Goal: Information Seeking & Learning: Learn about a topic

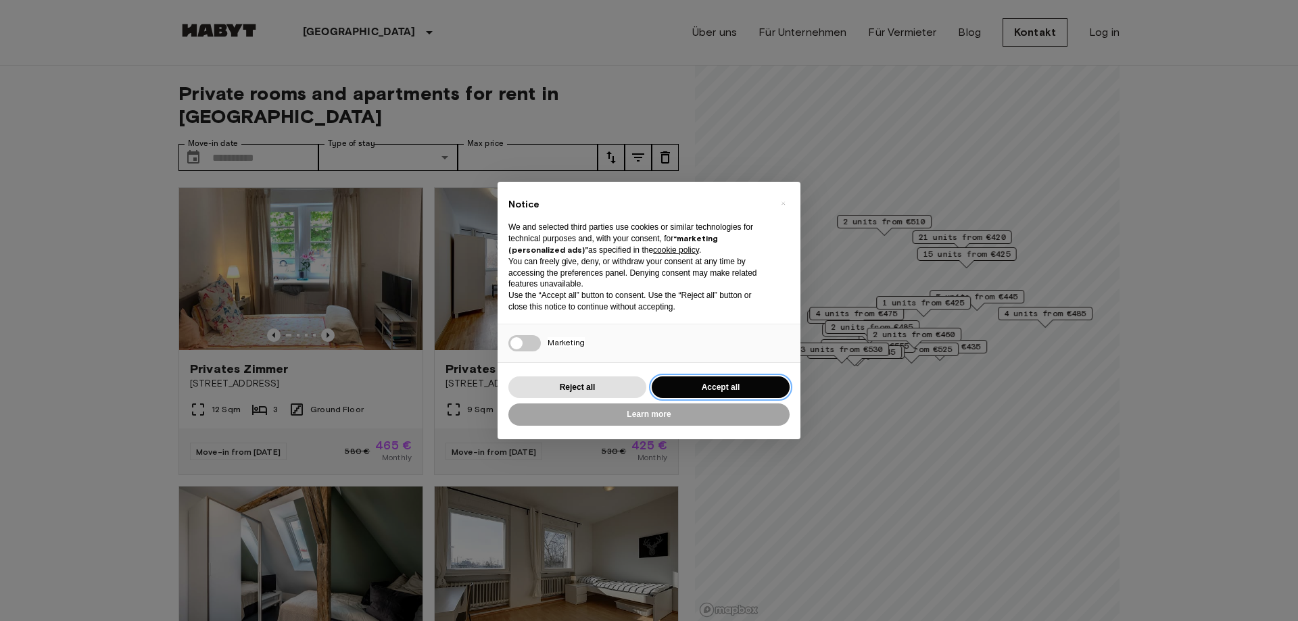
click at [704, 387] on button "Accept all" at bounding box center [721, 388] width 138 height 22
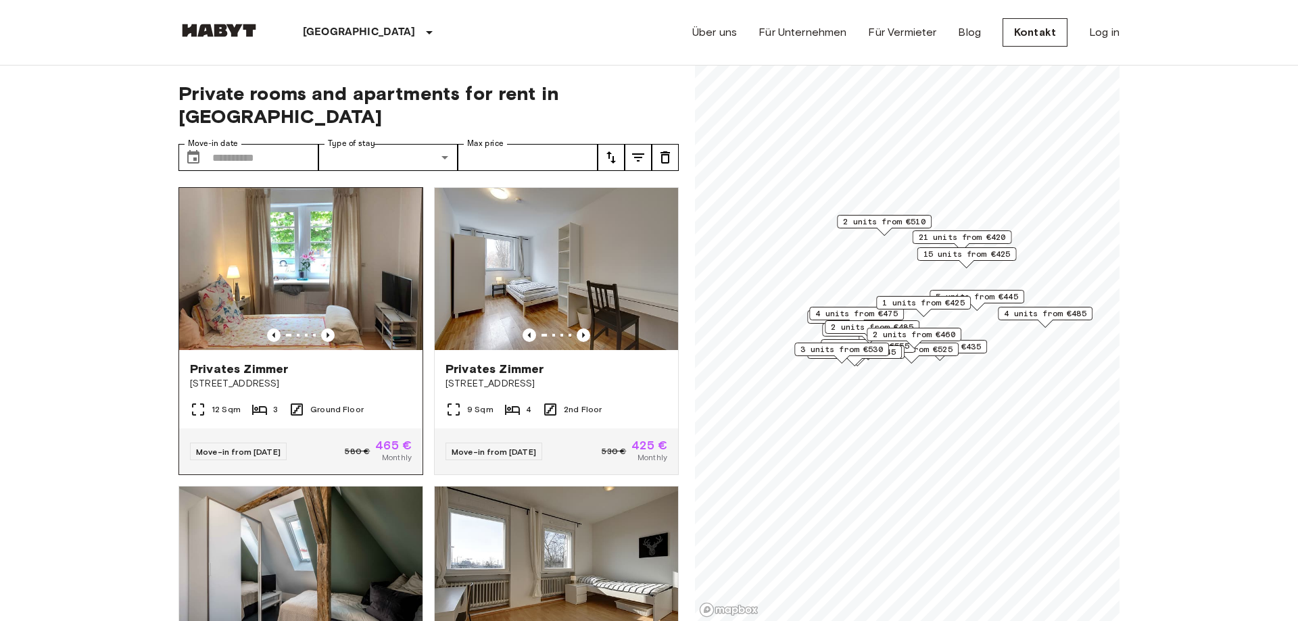
click at [387, 329] on div at bounding box center [300, 336] width 243 height 14
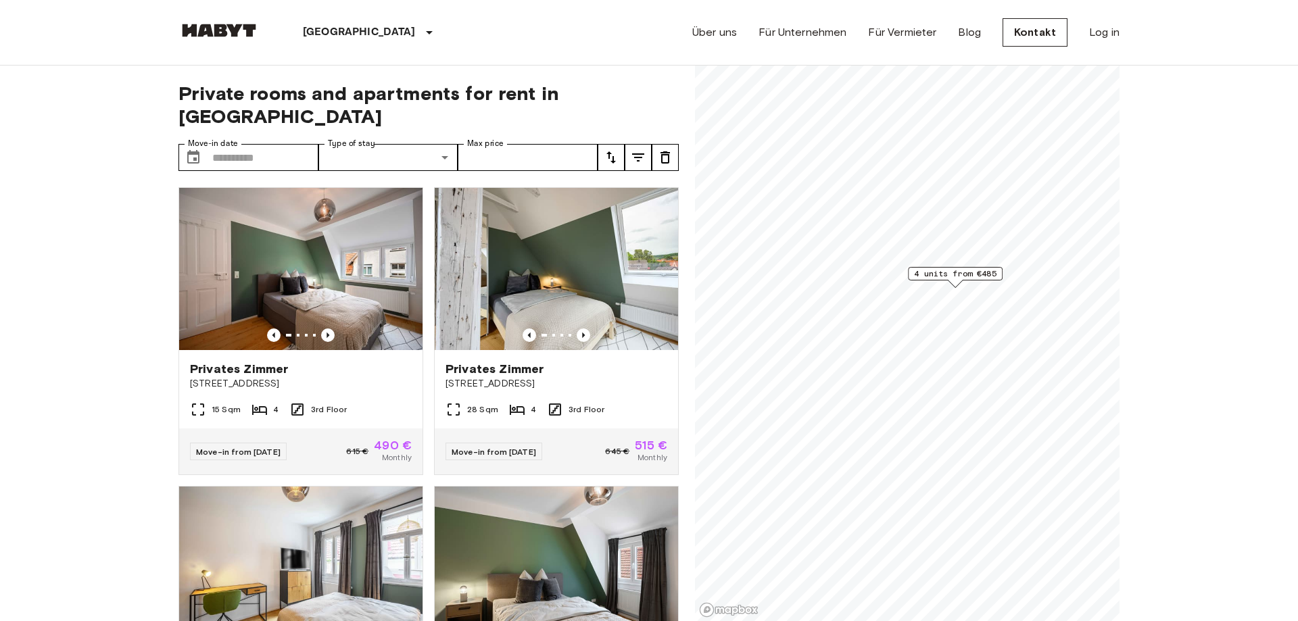
click at [957, 278] on span "4 units from €485" at bounding box center [955, 274] width 82 height 12
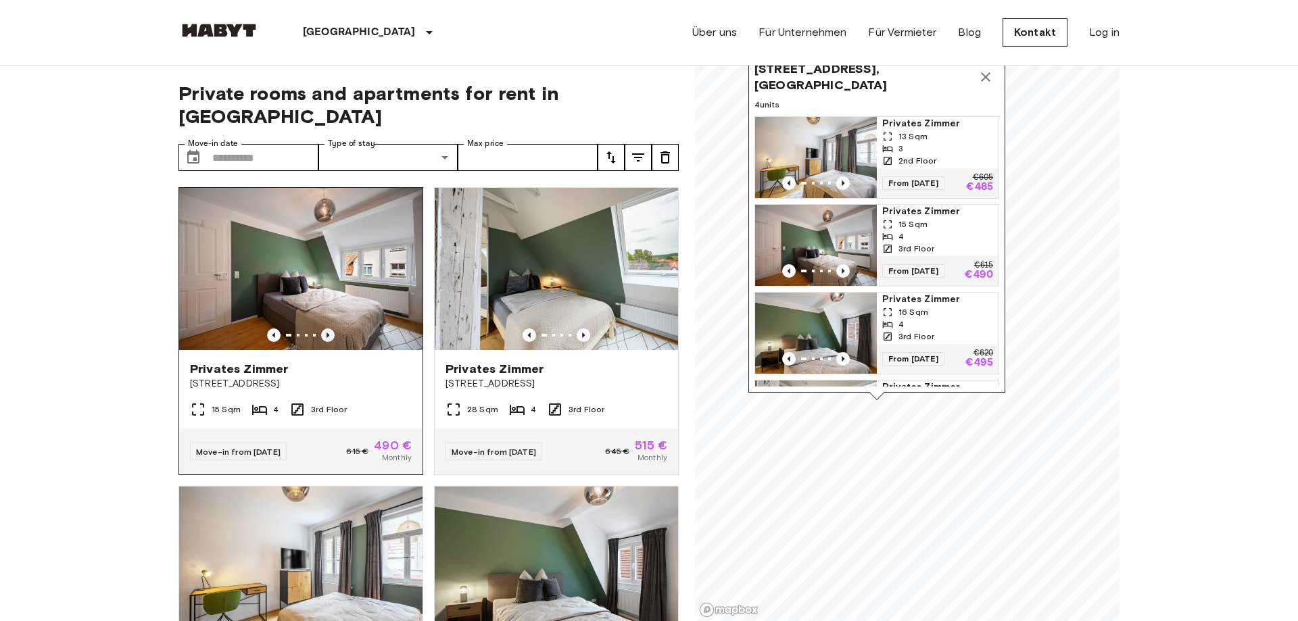
click at [332, 329] on icon "Previous image" at bounding box center [328, 336] width 14 height 14
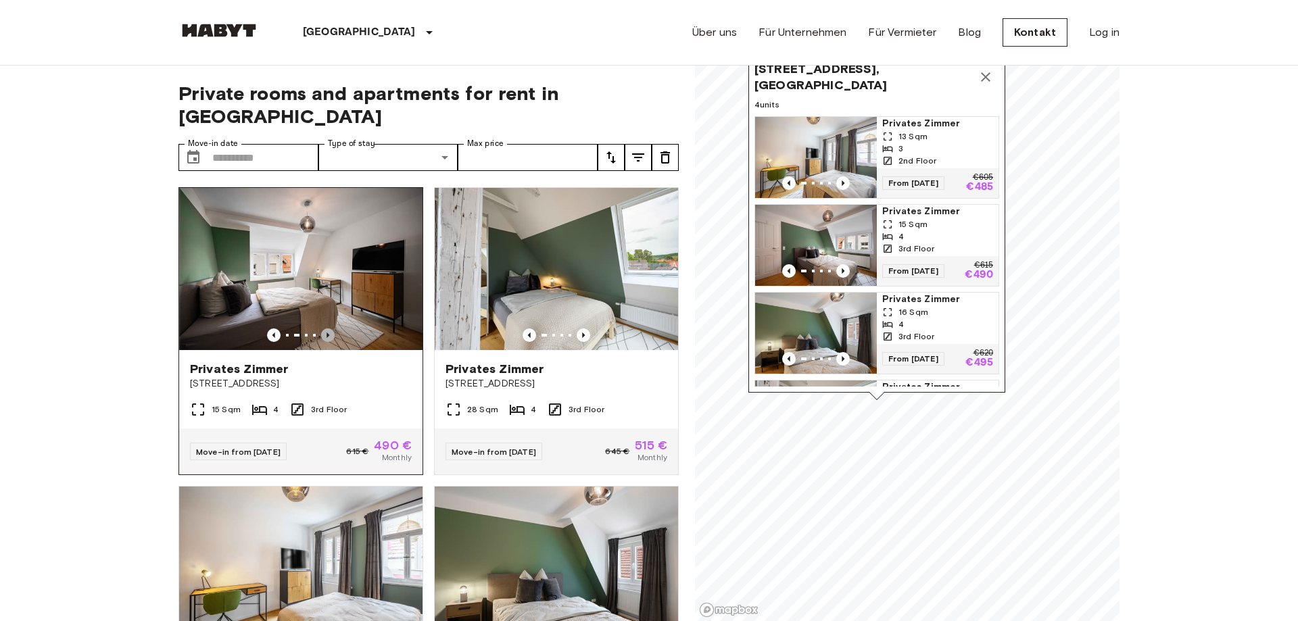
click at [332, 329] on icon "Previous image" at bounding box center [328, 336] width 14 height 14
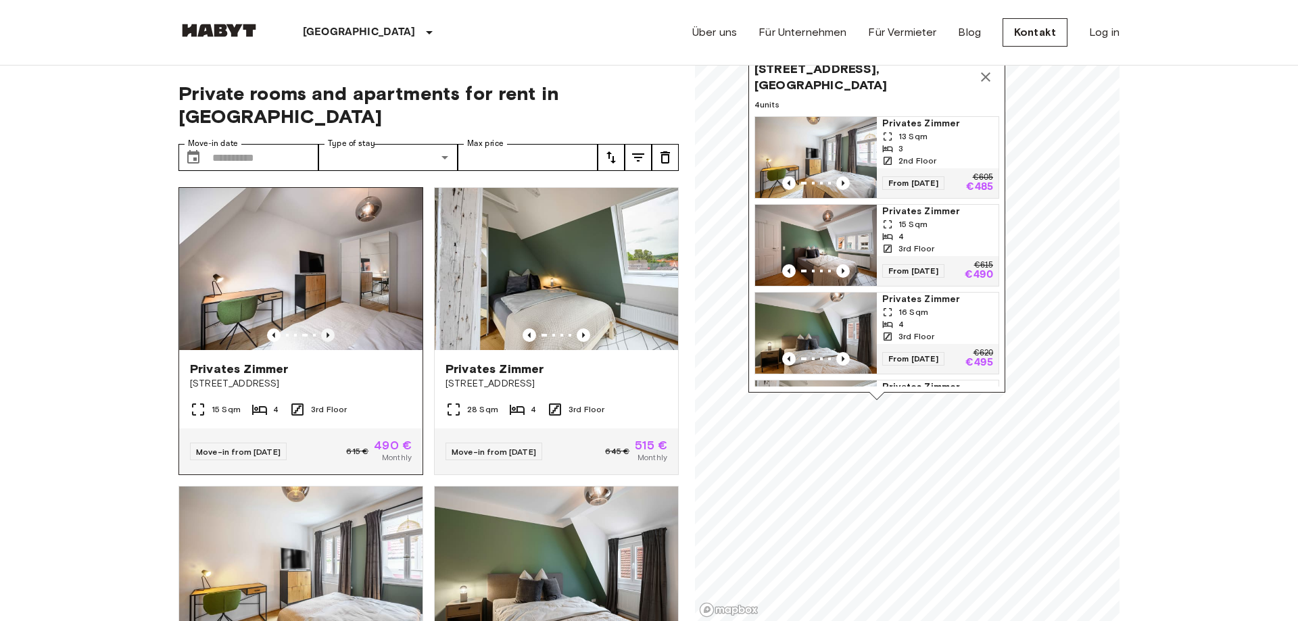
click at [332, 329] on icon "Previous image" at bounding box center [328, 336] width 14 height 14
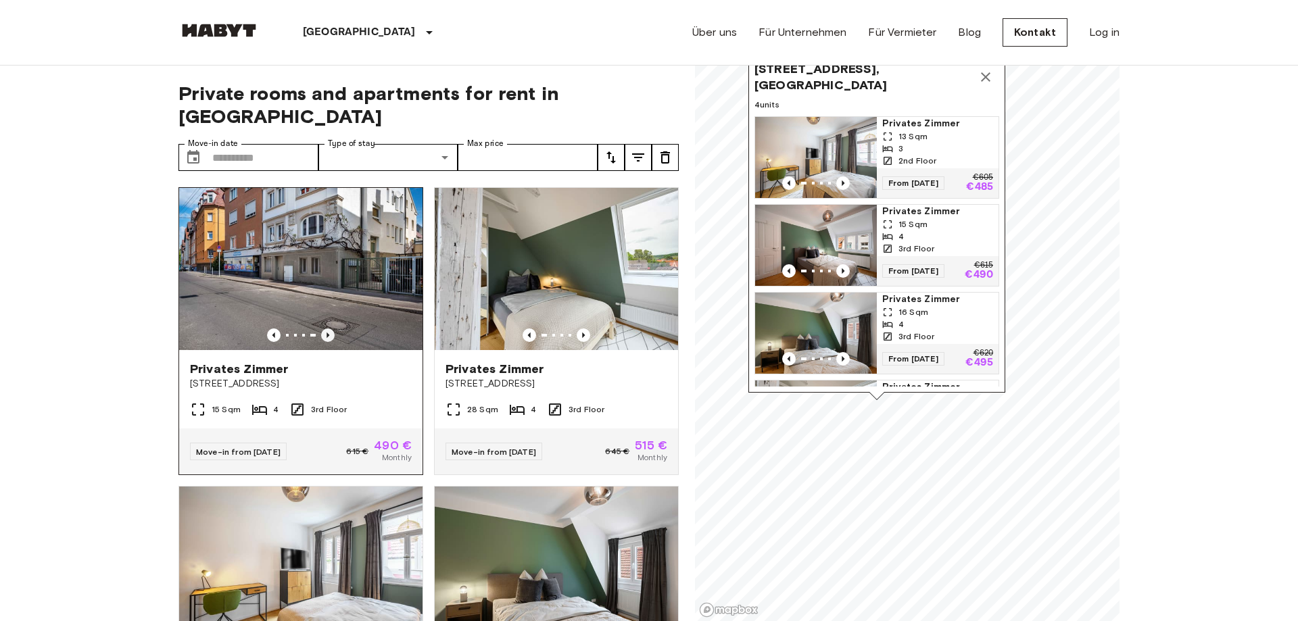
click at [332, 329] on icon "Previous image" at bounding box center [328, 336] width 14 height 14
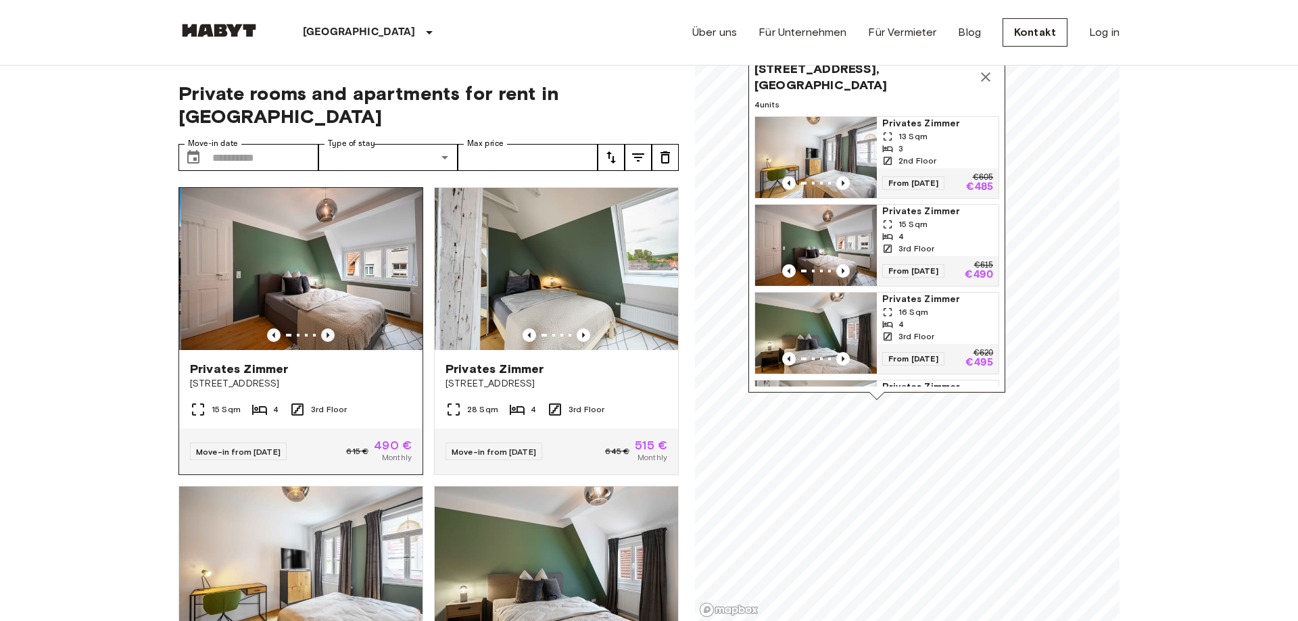
click at [332, 329] on icon "Previous image" at bounding box center [328, 336] width 14 height 14
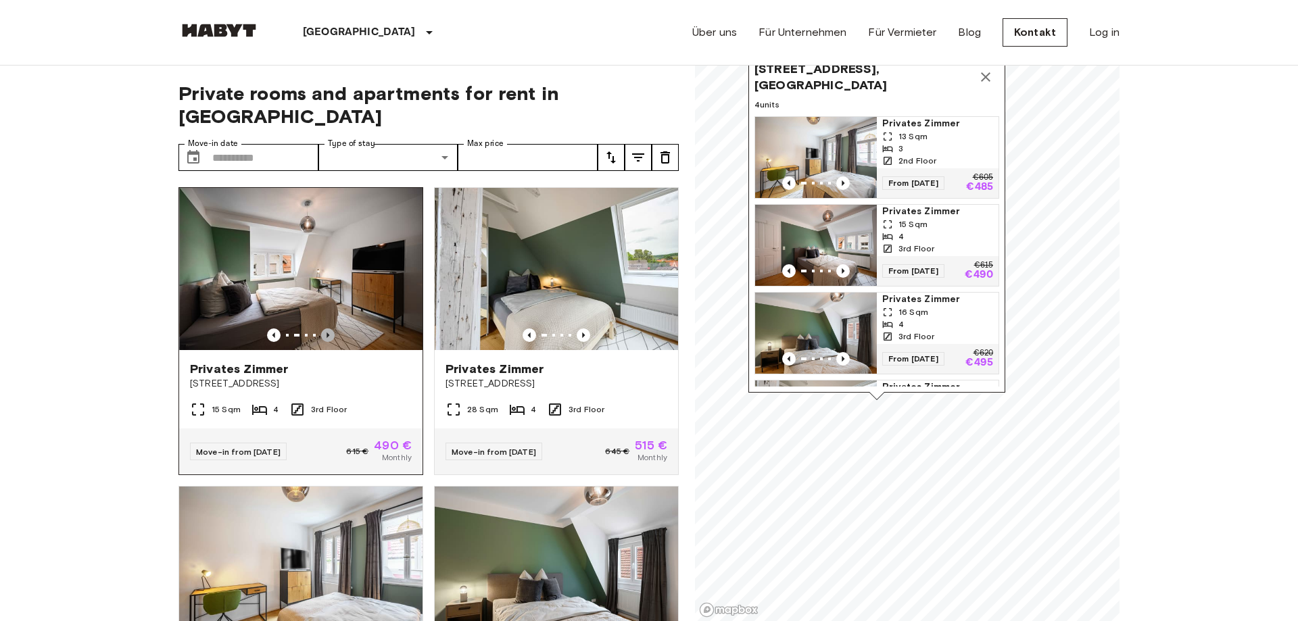
click at [332, 329] on icon "Previous image" at bounding box center [328, 336] width 14 height 14
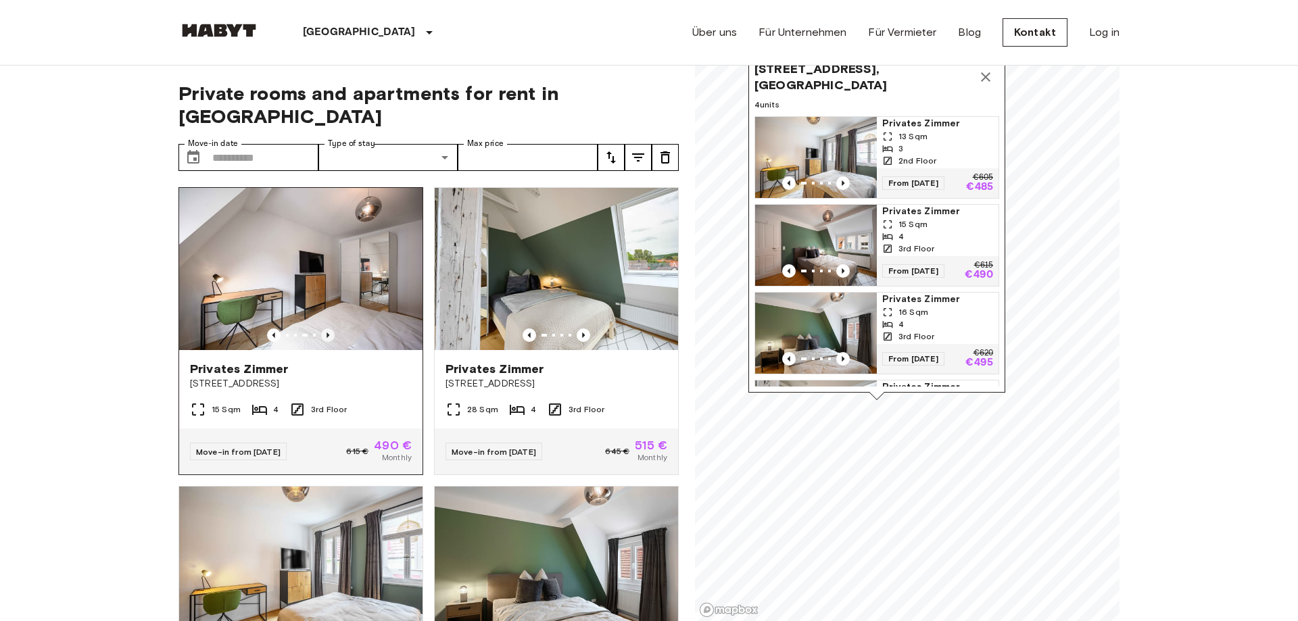
click at [332, 329] on icon "Previous image" at bounding box center [328, 336] width 14 height 14
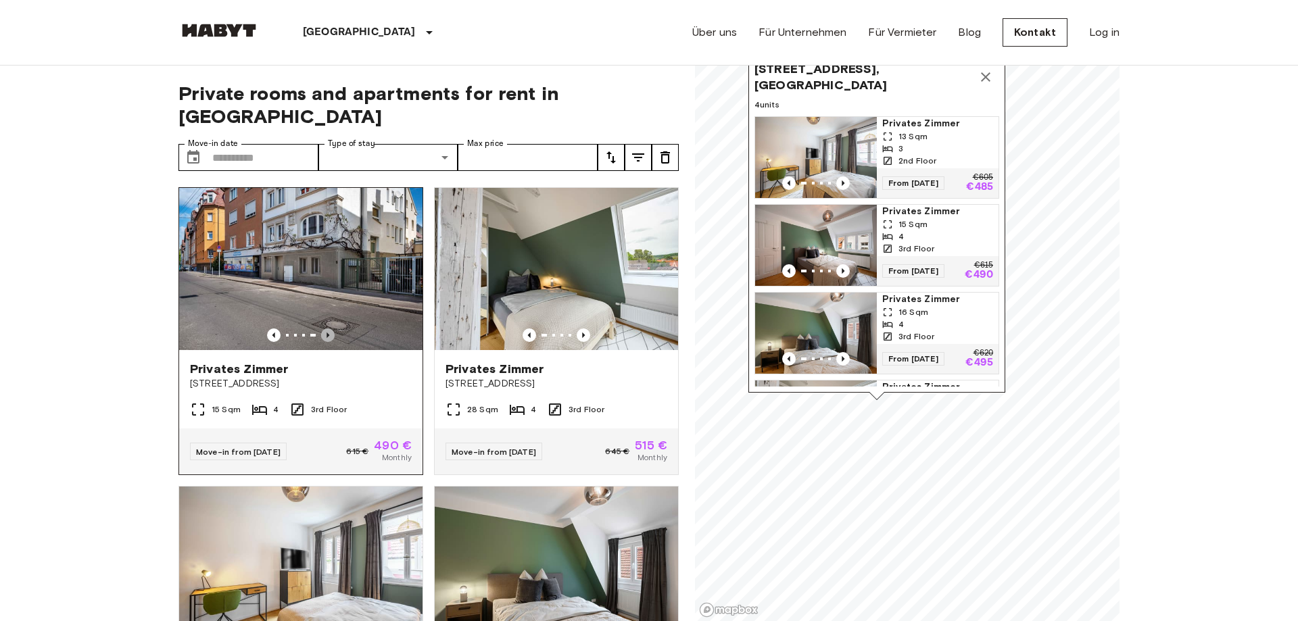
click at [332, 329] on icon "Previous image" at bounding box center [328, 336] width 14 height 14
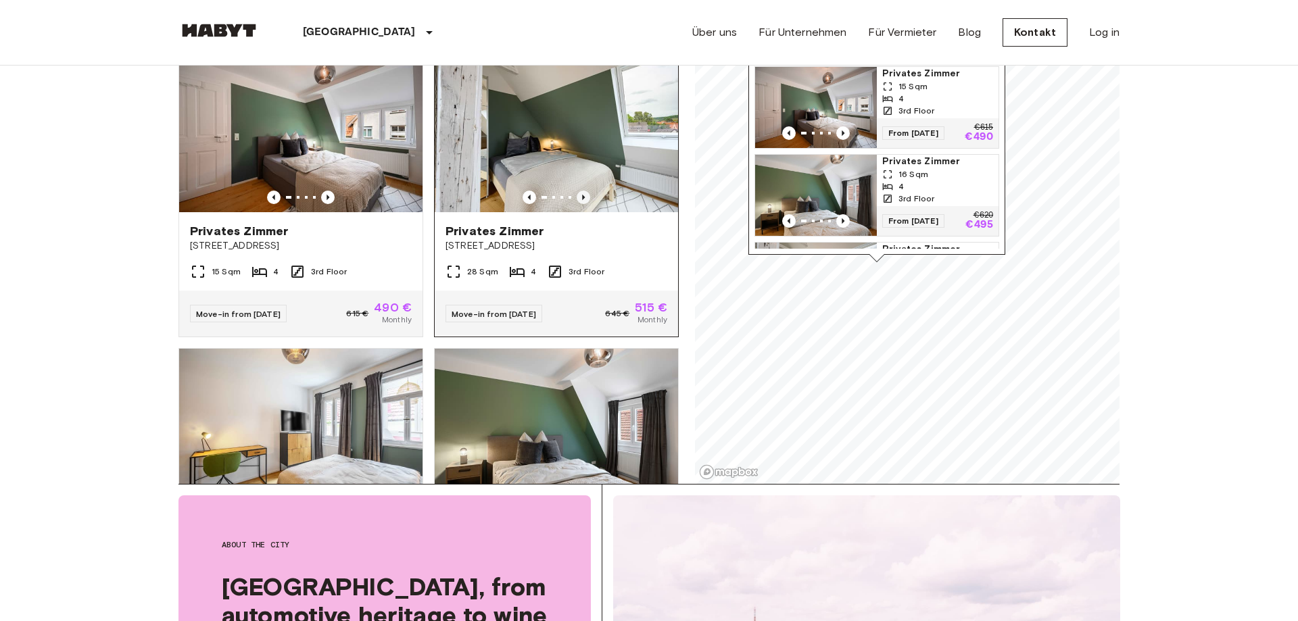
click at [581, 191] on icon "Previous image" at bounding box center [584, 198] width 14 height 14
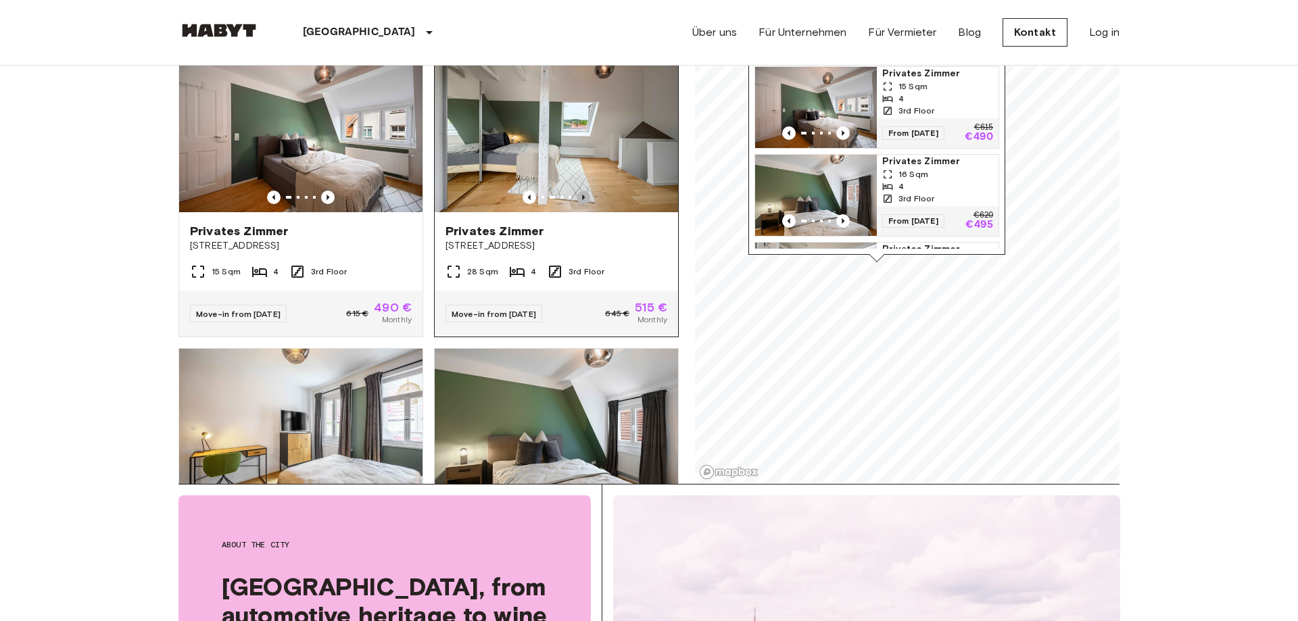
click at [581, 191] on icon "Previous image" at bounding box center [584, 198] width 14 height 14
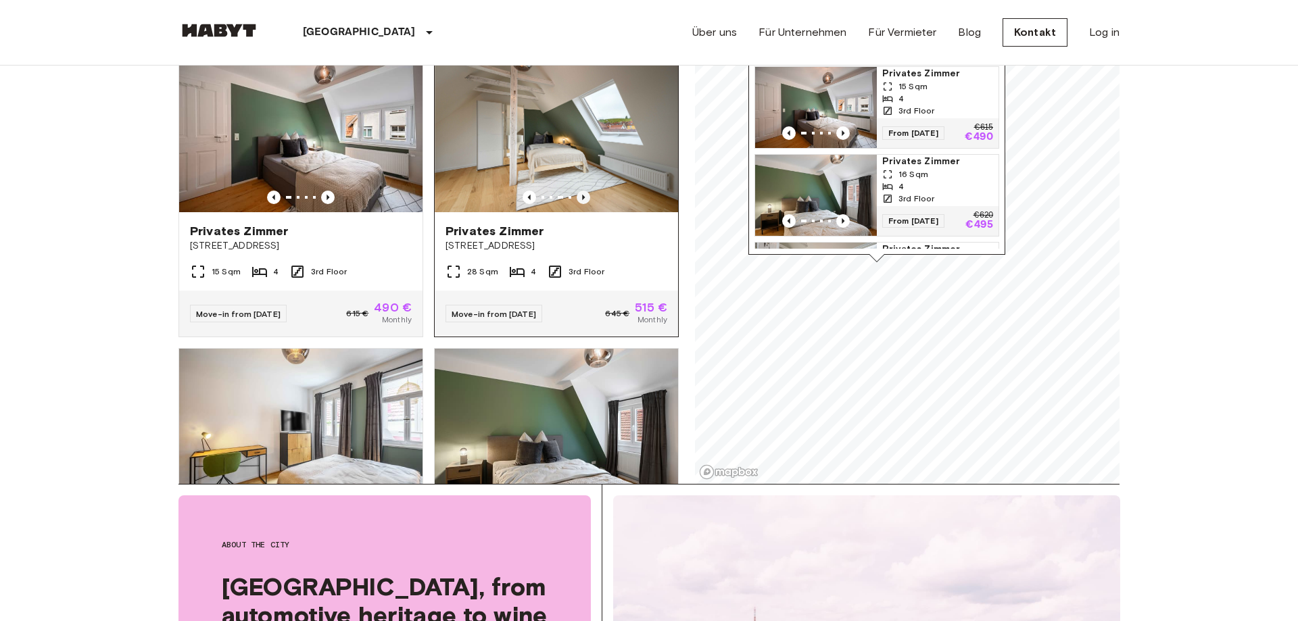
click at [581, 191] on icon "Previous image" at bounding box center [584, 198] width 14 height 14
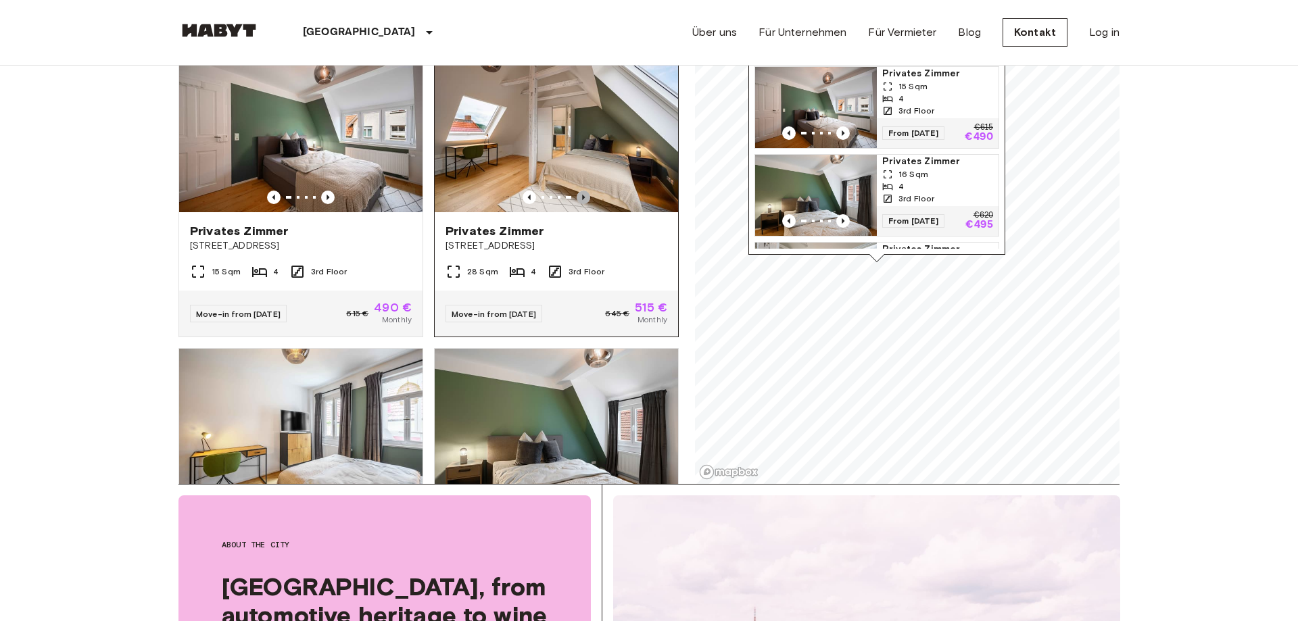
click at [581, 191] on icon "Previous image" at bounding box center [584, 198] width 14 height 14
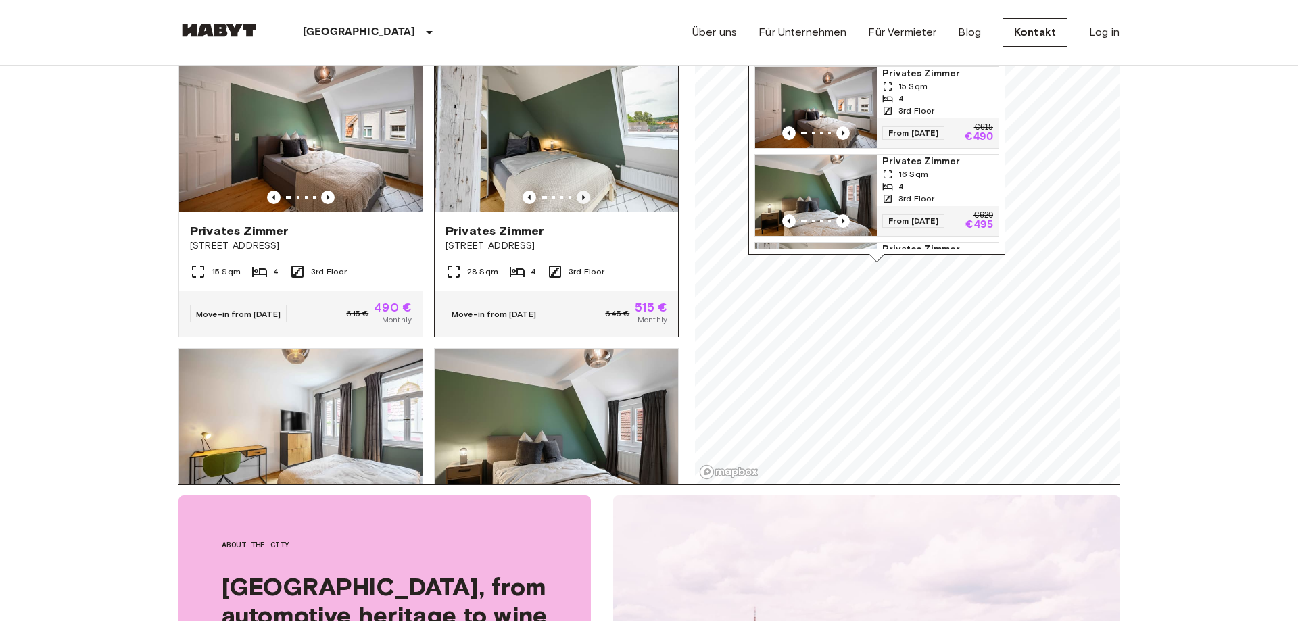
click at [581, 191] on icon "Previous image" at bounding box center [584, 198] width 14 height 14
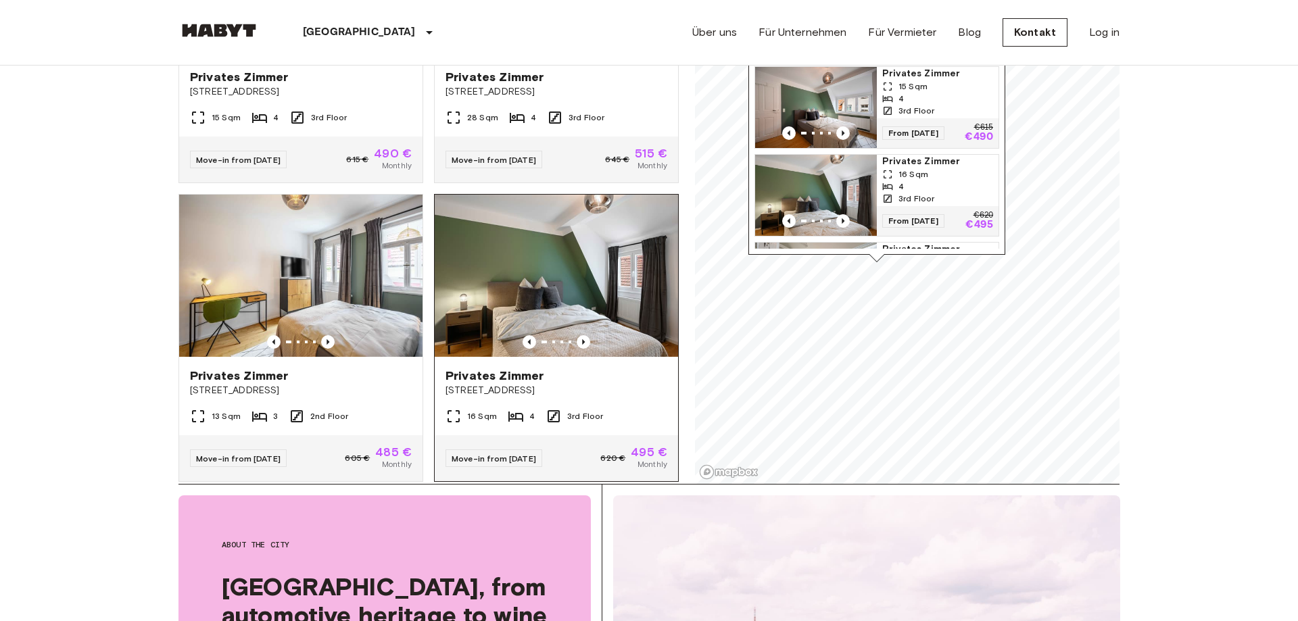
scroll to position [156, 0]
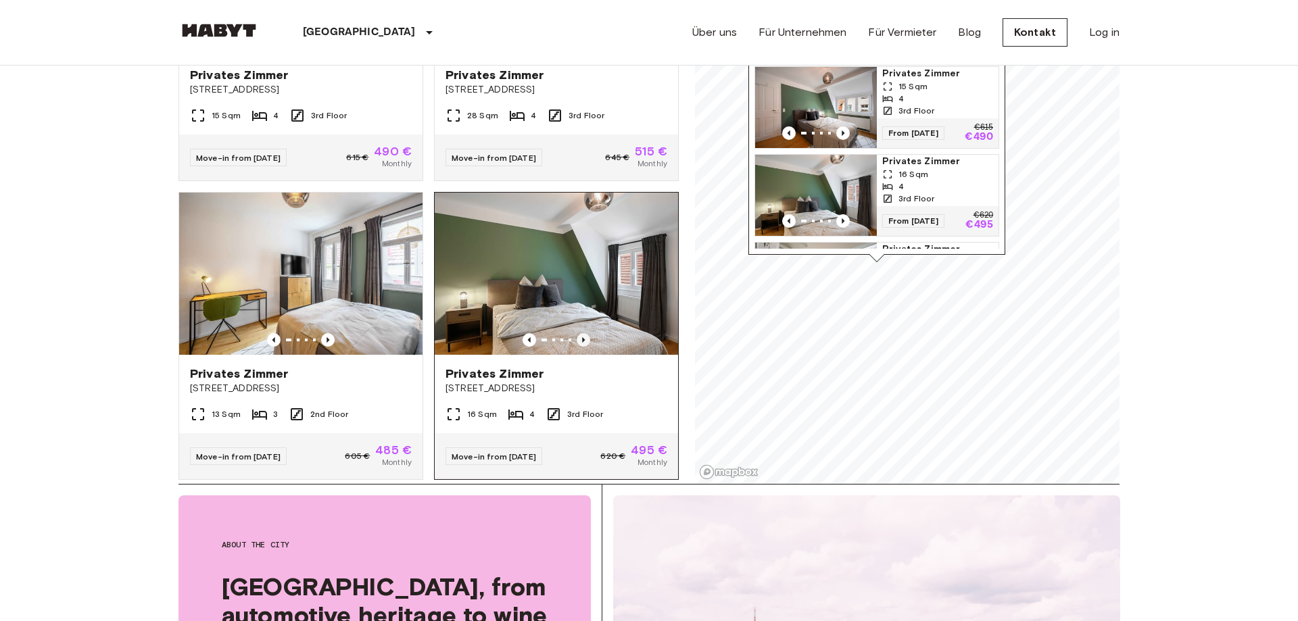
click at [578, 333] on icon "Previous image" at bounding box center [584, 340] width 14 height 14
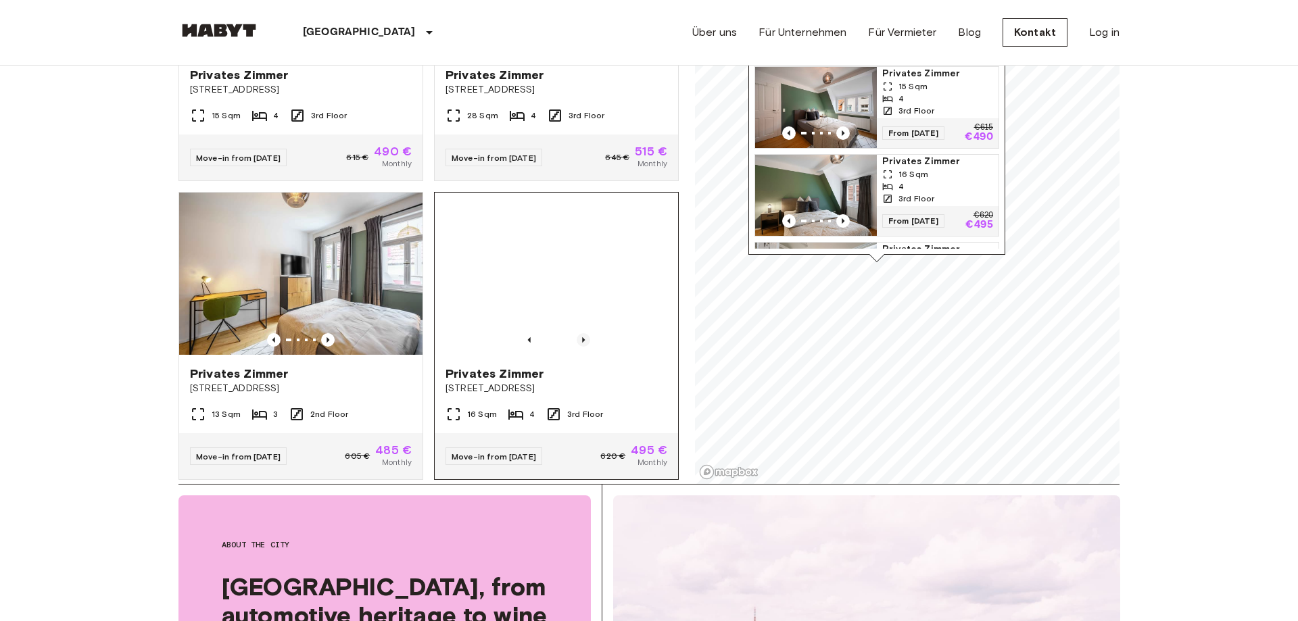
click at [578, 333] on icon "Previous image" at bounding box center [584, 340] width 14 height 14
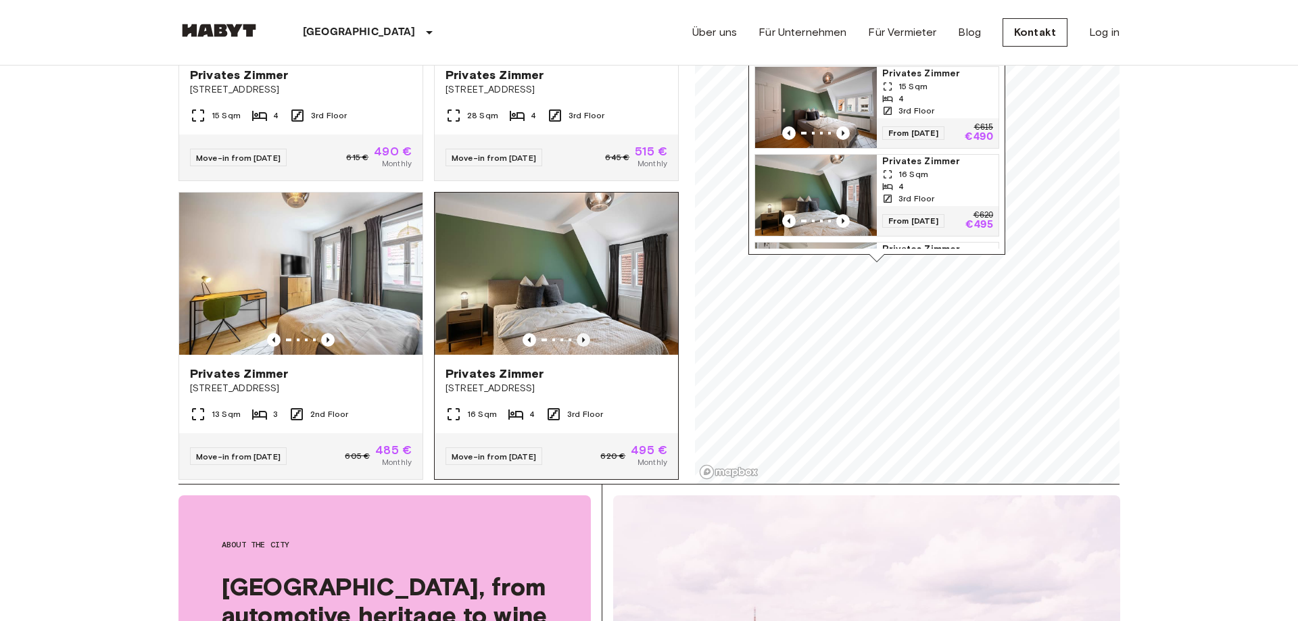
click at [578, 333] on icon "Previous image" at bounding box center [584, 340] width 14 height 14
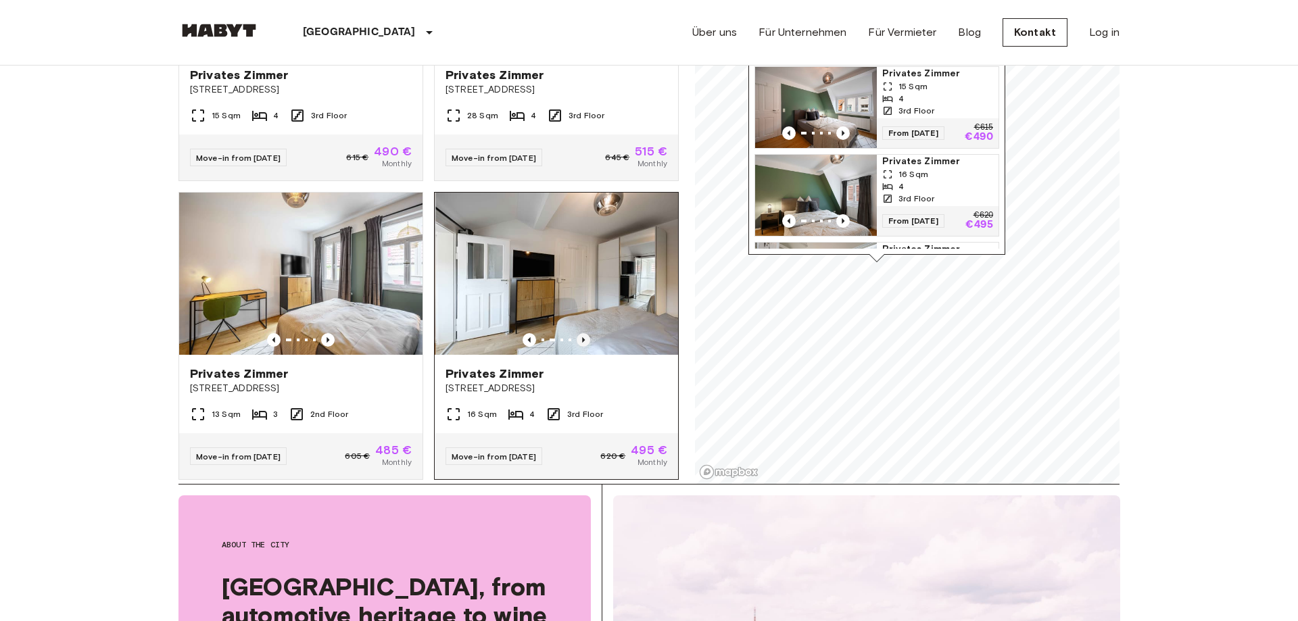
click at [578, 333] on icon "Previous image" at bounding box center [584, 340] width 14 height 14
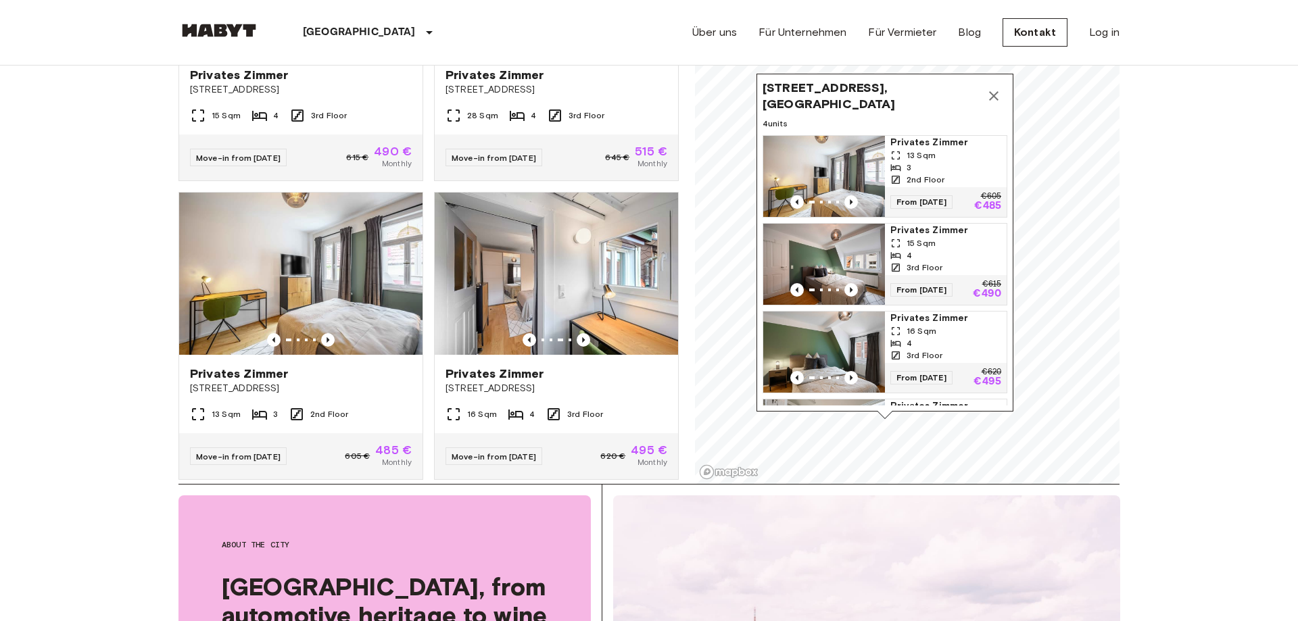
click at [994, 91] on icon "Map marker" at bounding box center [994, 96] width 16 height 16
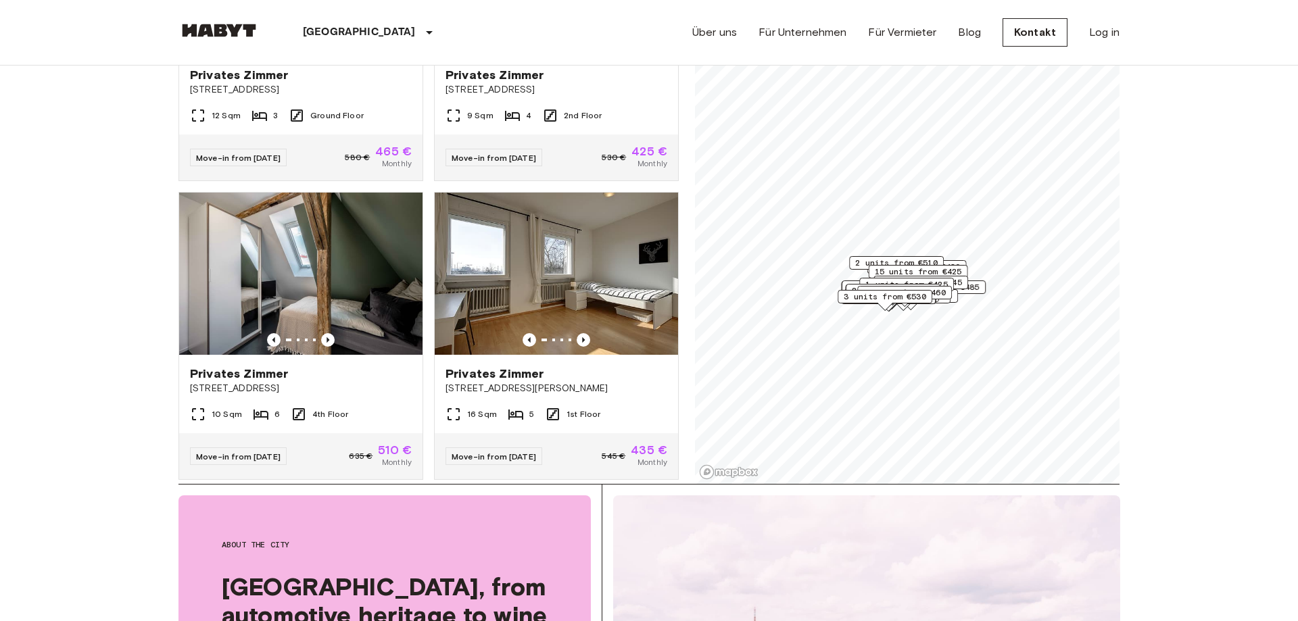
scroll to position [754, 0]
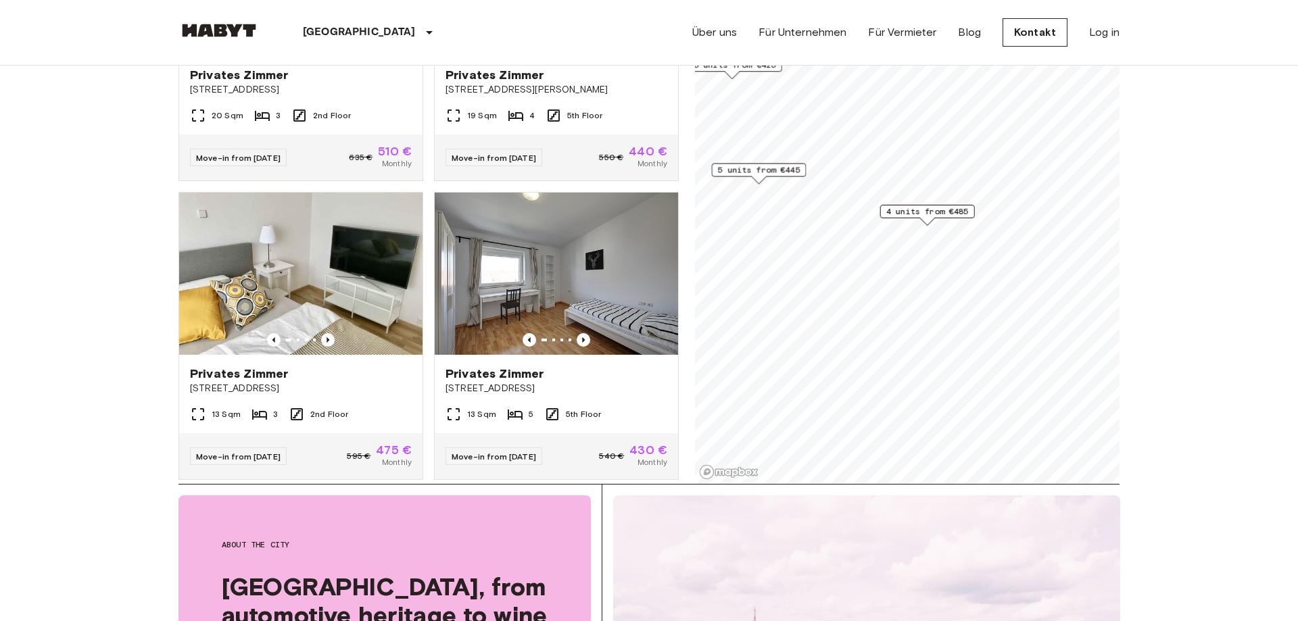
scroll to position [455, 0]
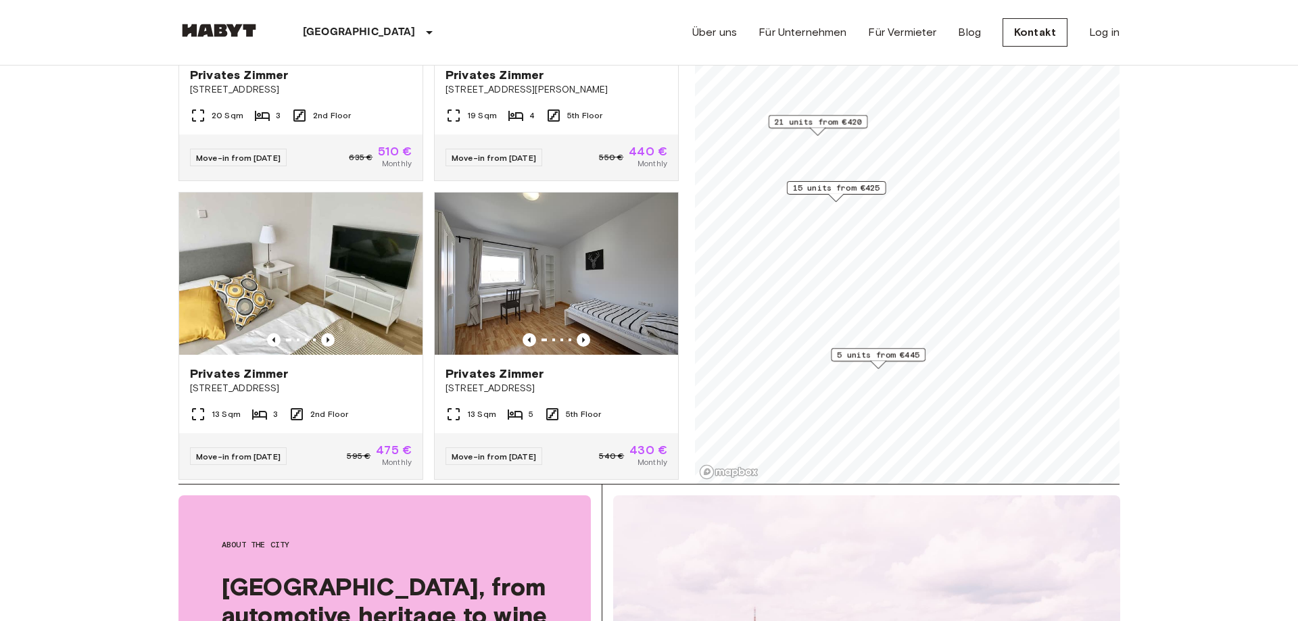
scroll to position [156, 0]
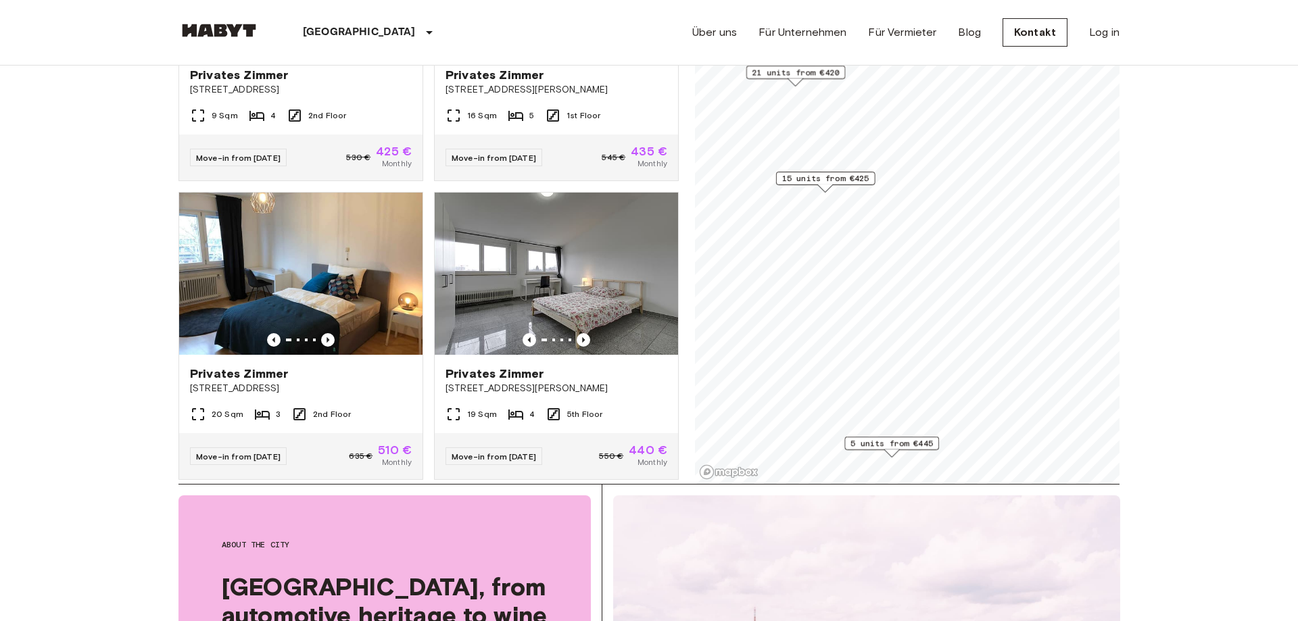
click at [826, 183] on span "15 units from €425" at bounding box center [825, 178] width 87 height 12
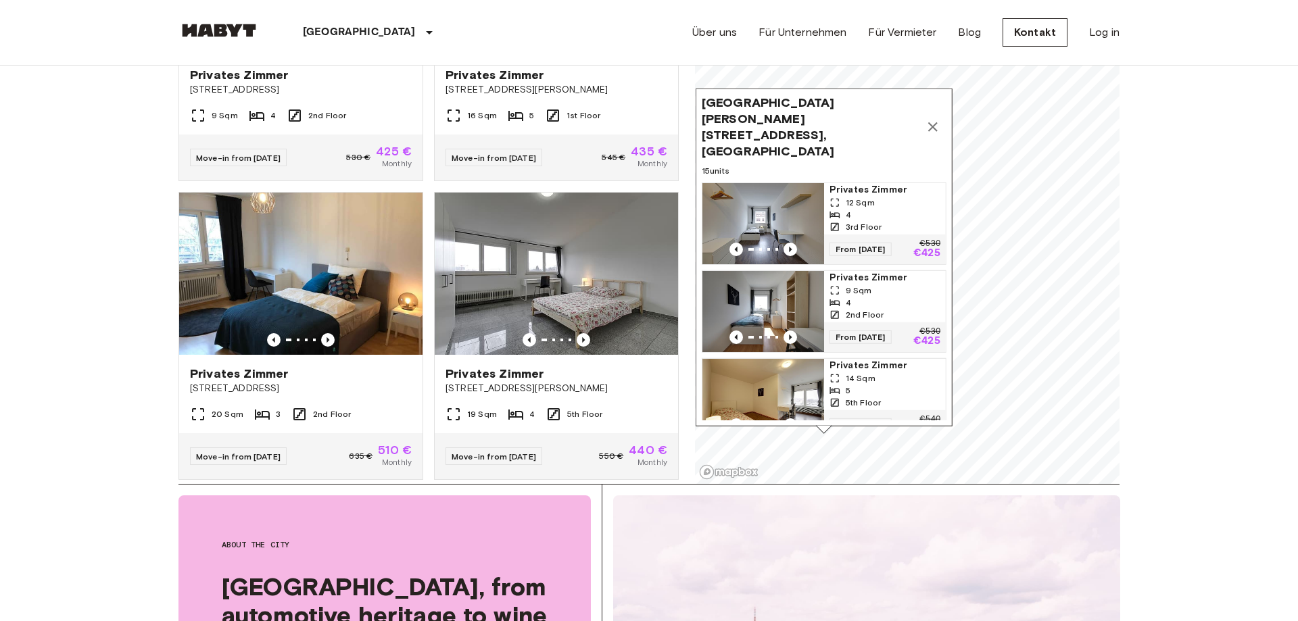
drag, startPoint x: 884, startPoint y: 101, endPoint x: 882, endPoint y: 344, distance: 243.4
click at [882, 372] on div "14 Sqm" at bounding box center [884, 378] width 111 height 12
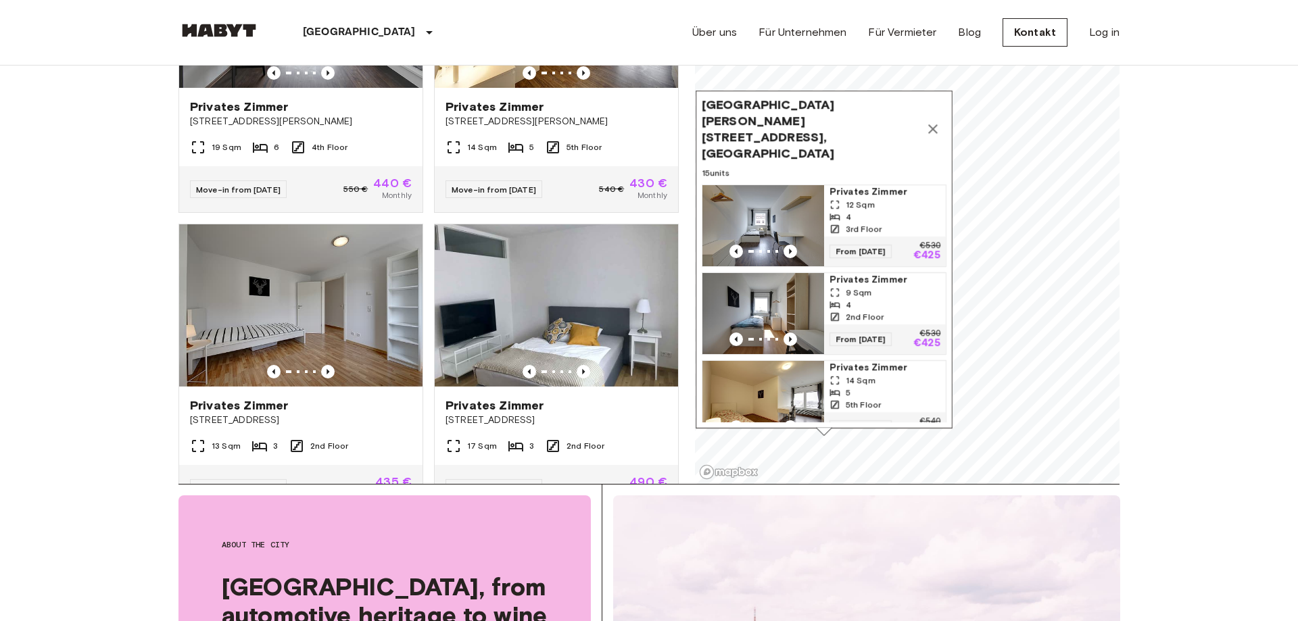
scroll to position [1695, 0]
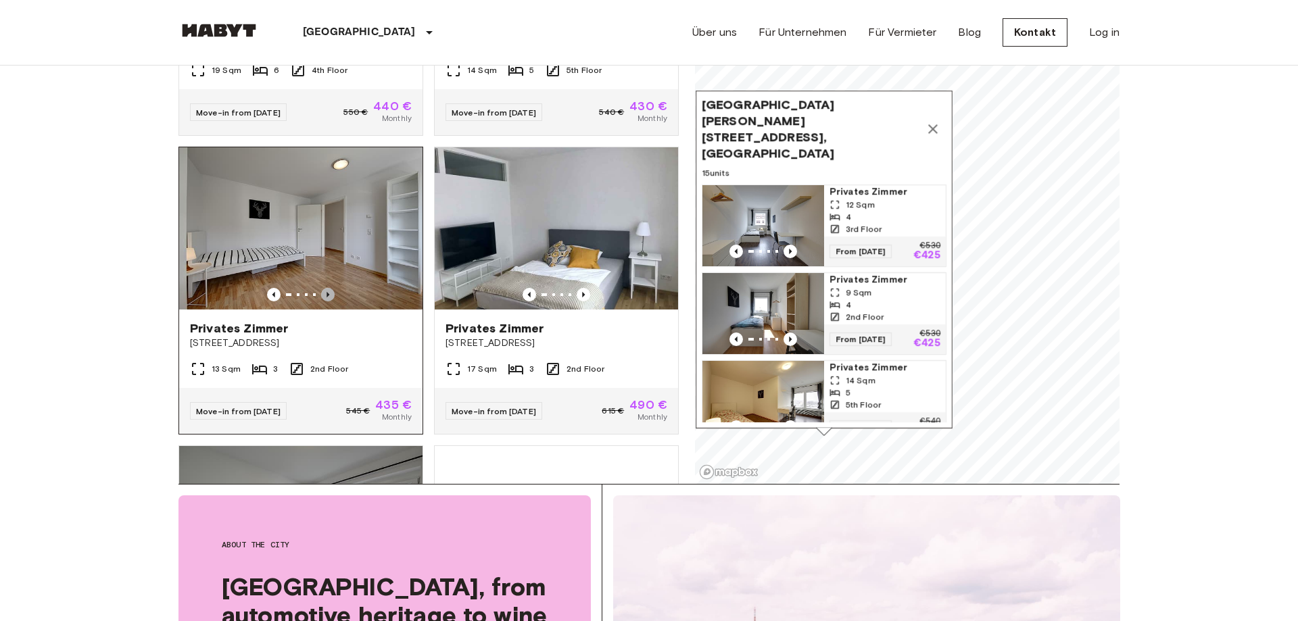
click at [327, 288] on icon "Previous image" at bounding box center [328, 295] width 14 height 14
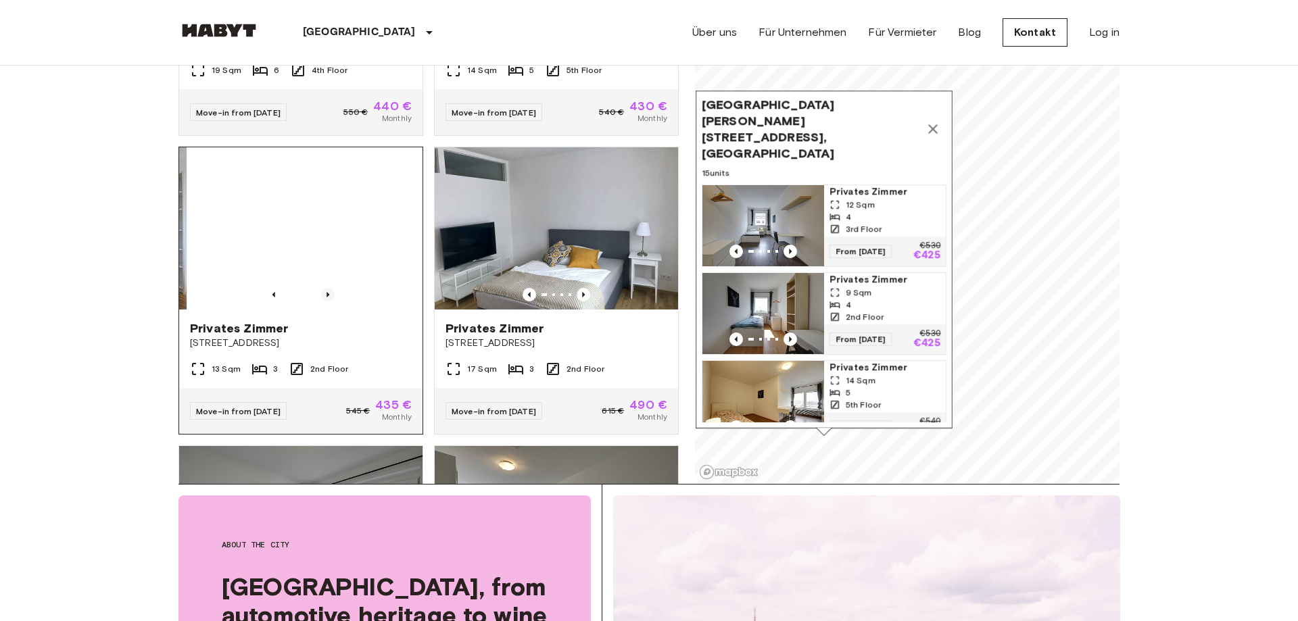
click at [327, 288] on icon "Previous image" at bounding box center [328, 295] width 14 height 14
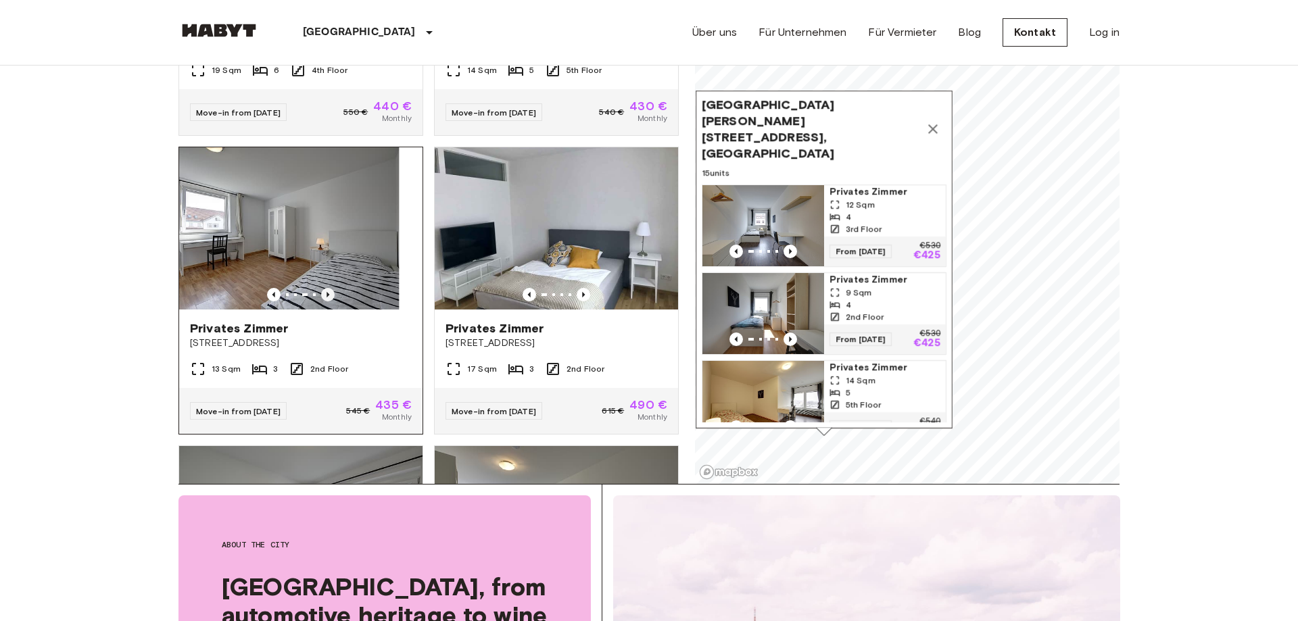
click at [327, 288] on icon "Previous image" at bounding box center [328, 295] width 14 height 14
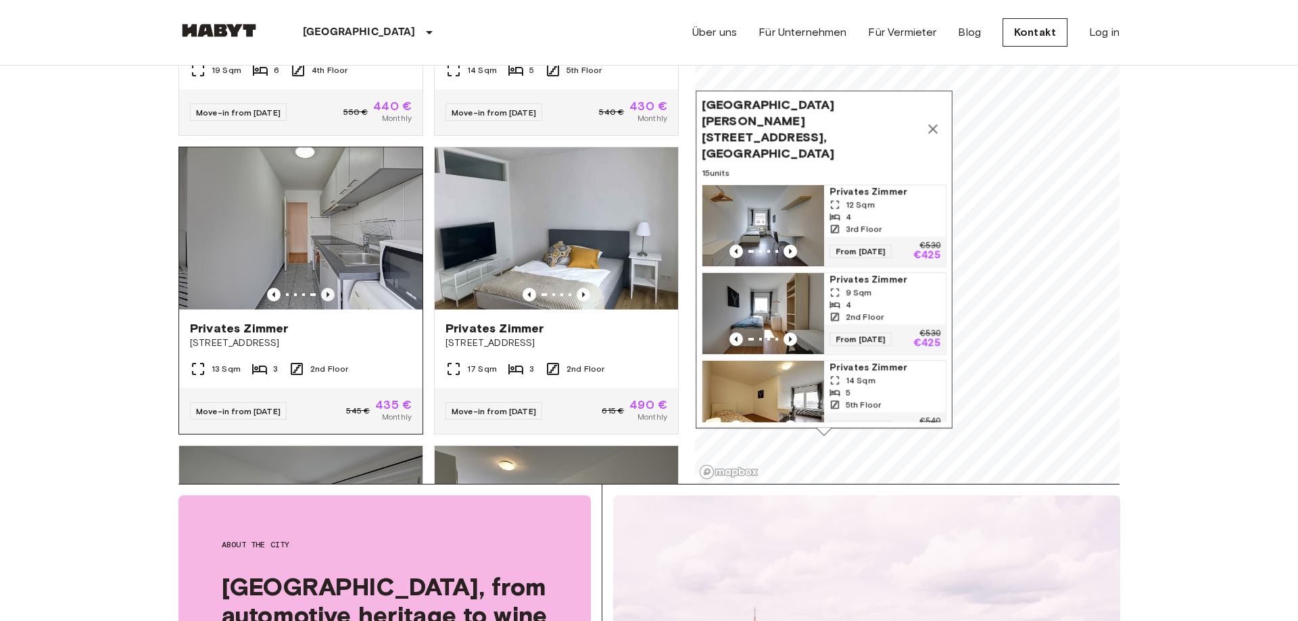
click at [327, 288] on icon "Previous image" at bounding box center [328, 295] width 14 height 14
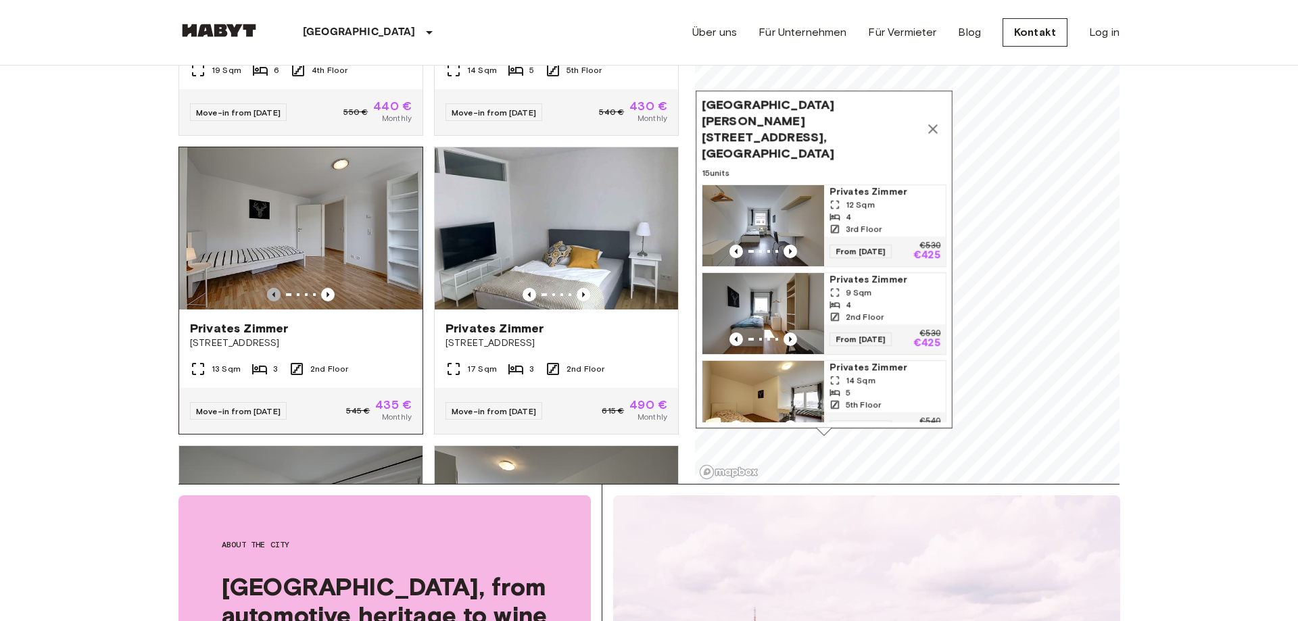
click at [275, 288] on icon "Previous image" at bounding box center [274, 295] width 14 height 14
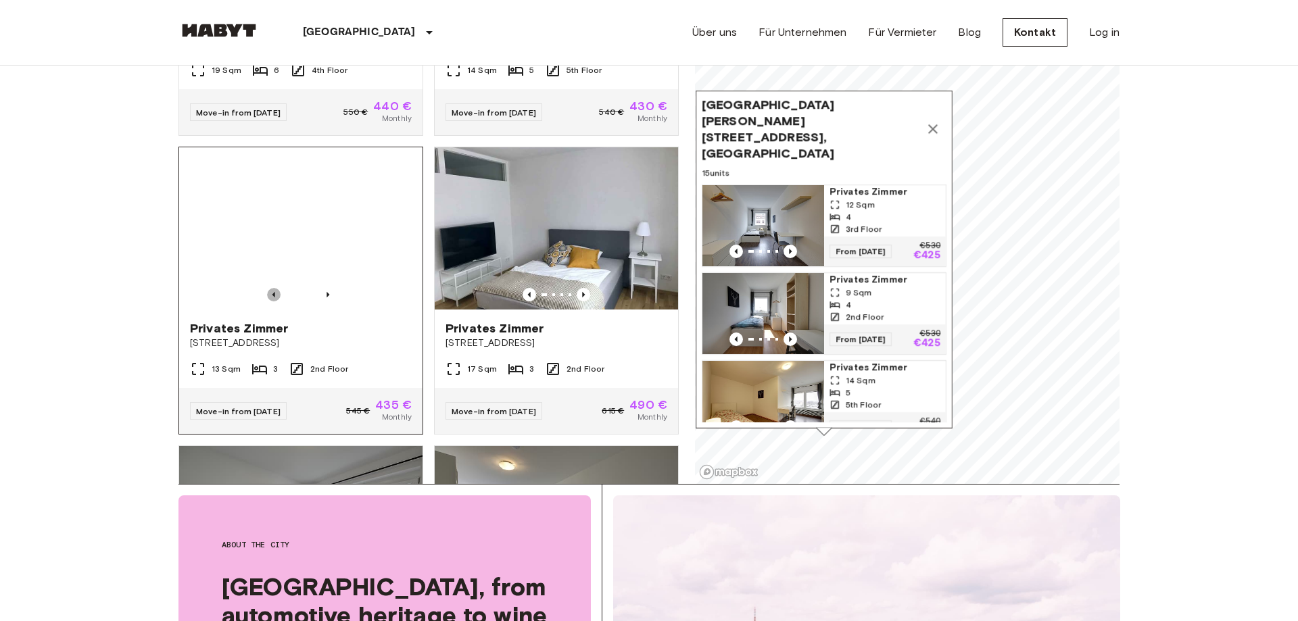
click at [275, 288] on icon "Previous image" at bounding box center [274, 295] width 14 height 14
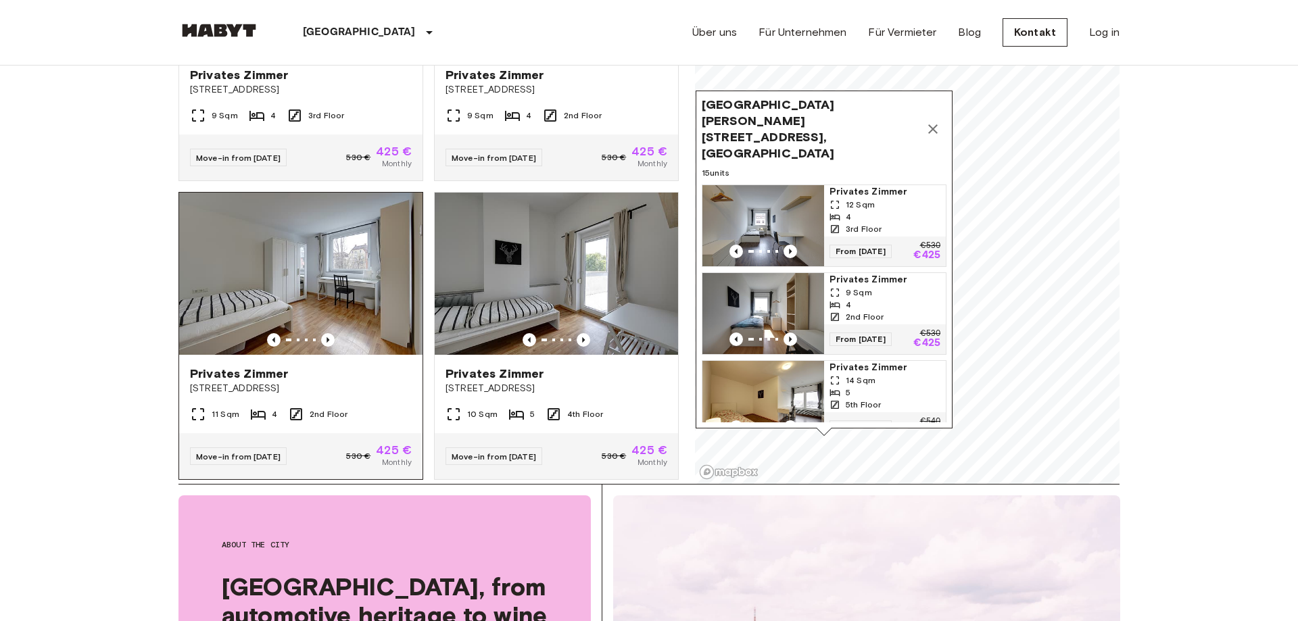
scroll to position [5833, 0]
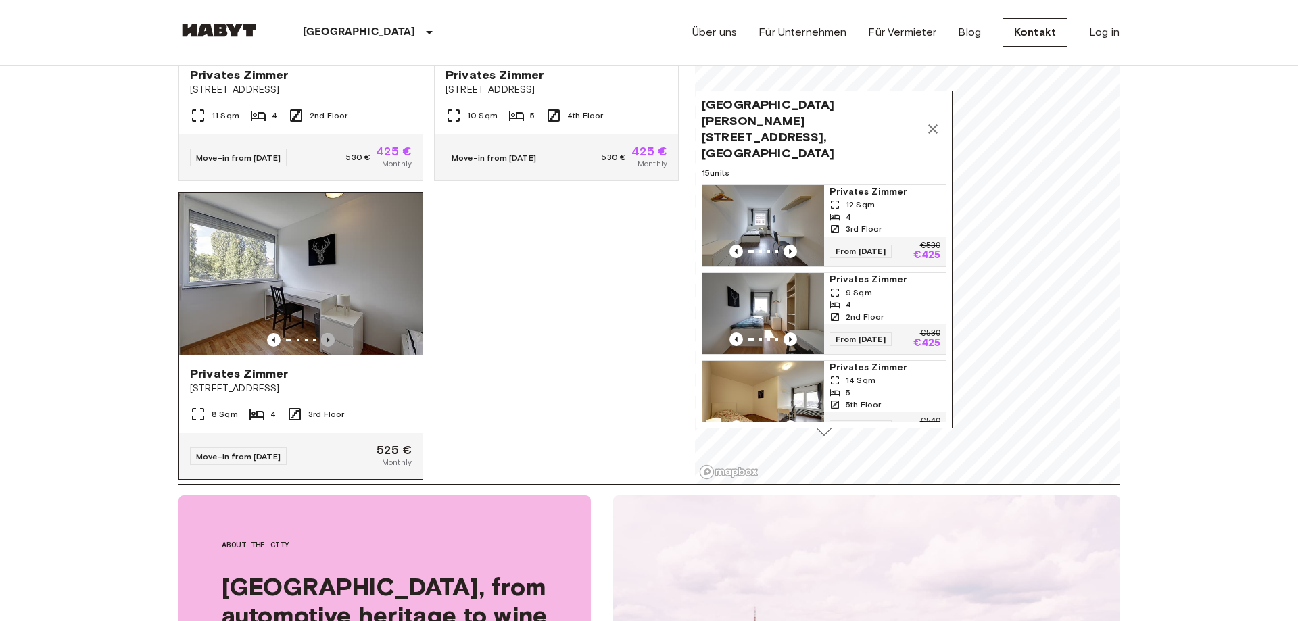
click at [325, 333] on icon "Previous image" at bounding box center [328, 340] width 14 height 14
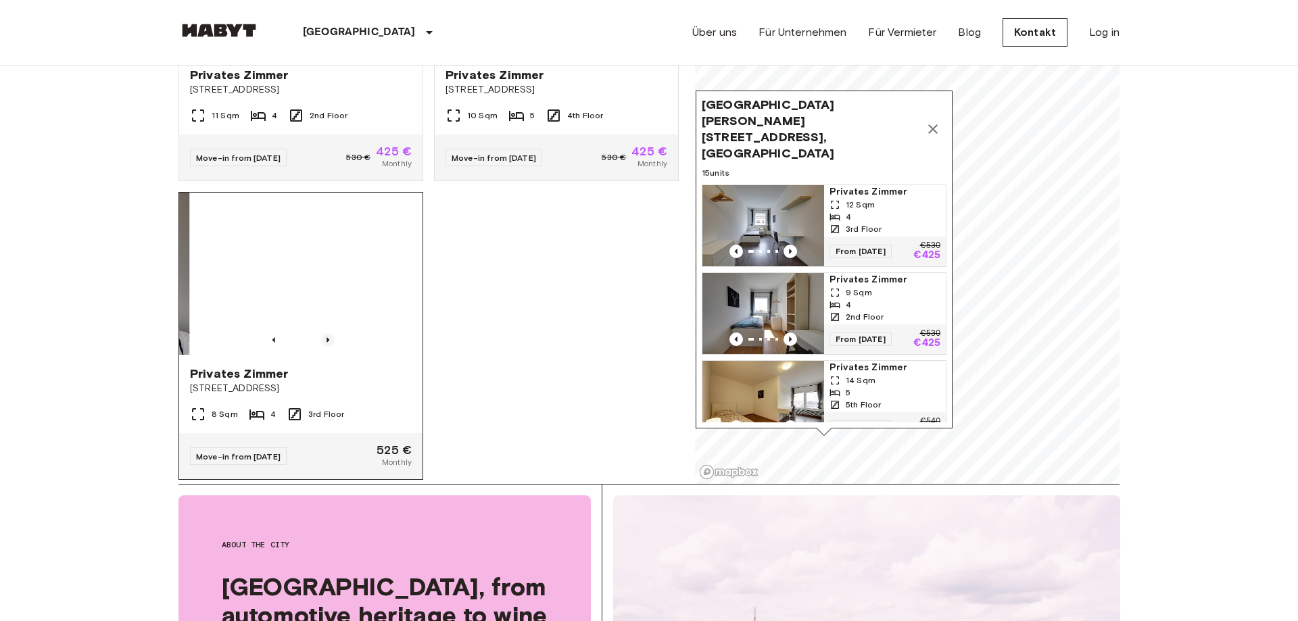
click at [326, 333] on icon "Previous image" at bounding box center [328, 340] width 14 height 14
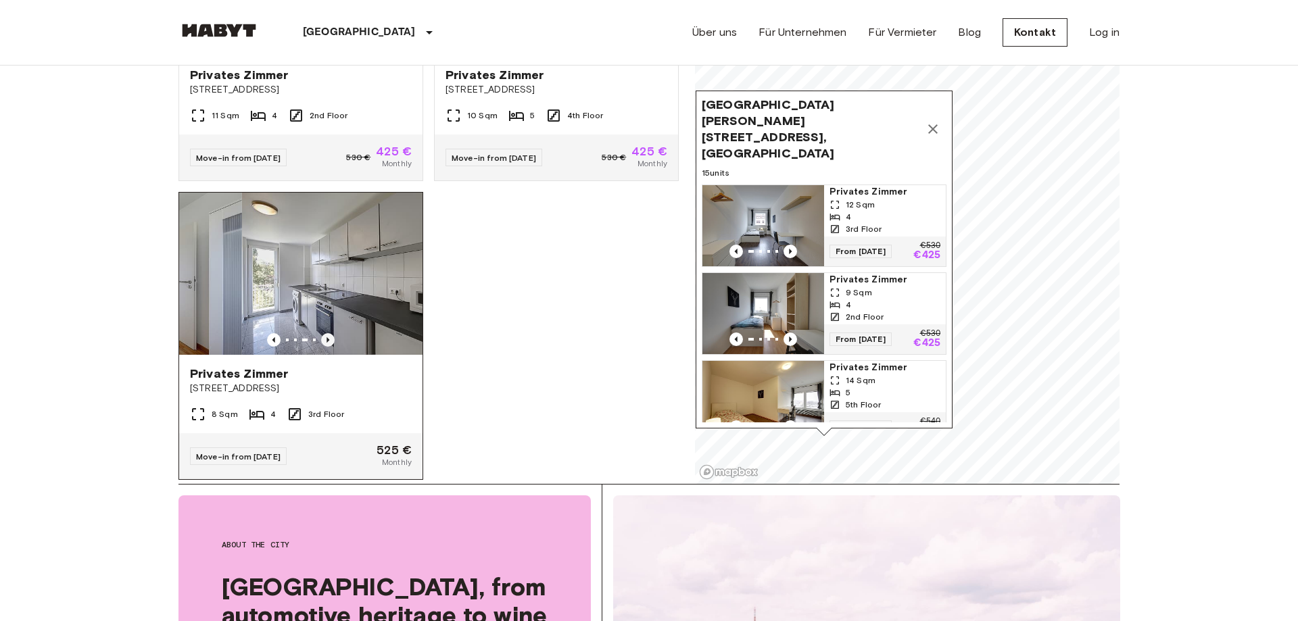
click at [326, 333] on icon "Previous image" at bounding box center [328, 340] width 14 height 14
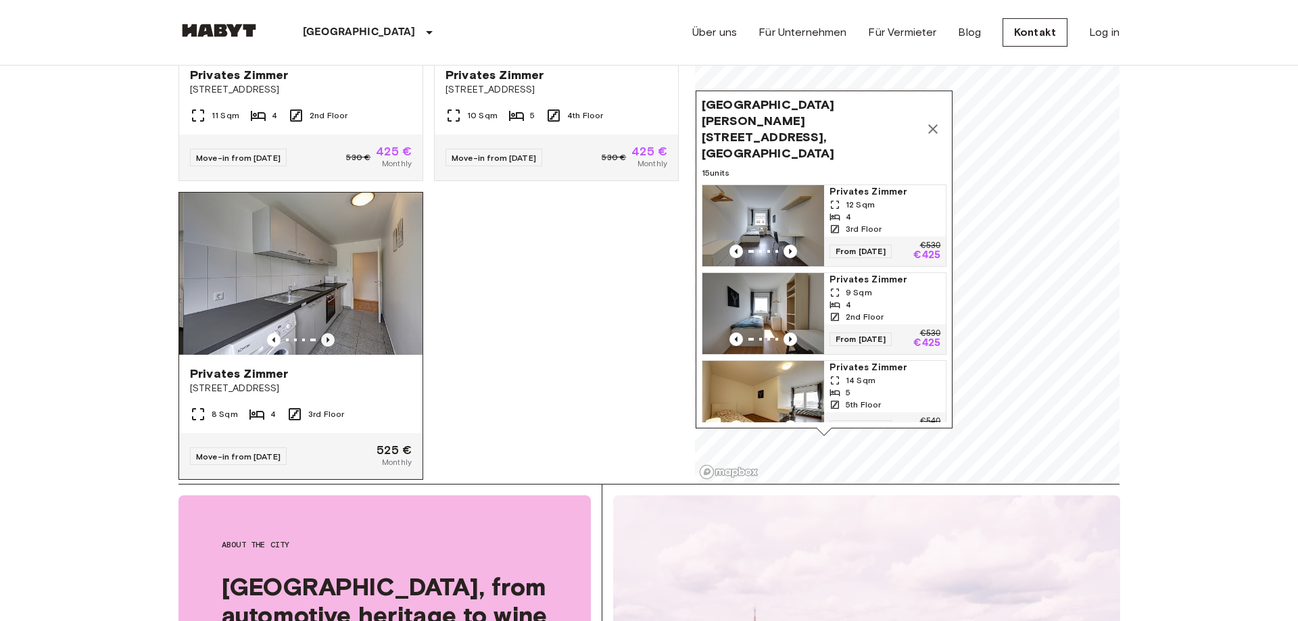
click at [326, 333] on icon "Previous image" at bounding box center [328, 340] width 14 height 14
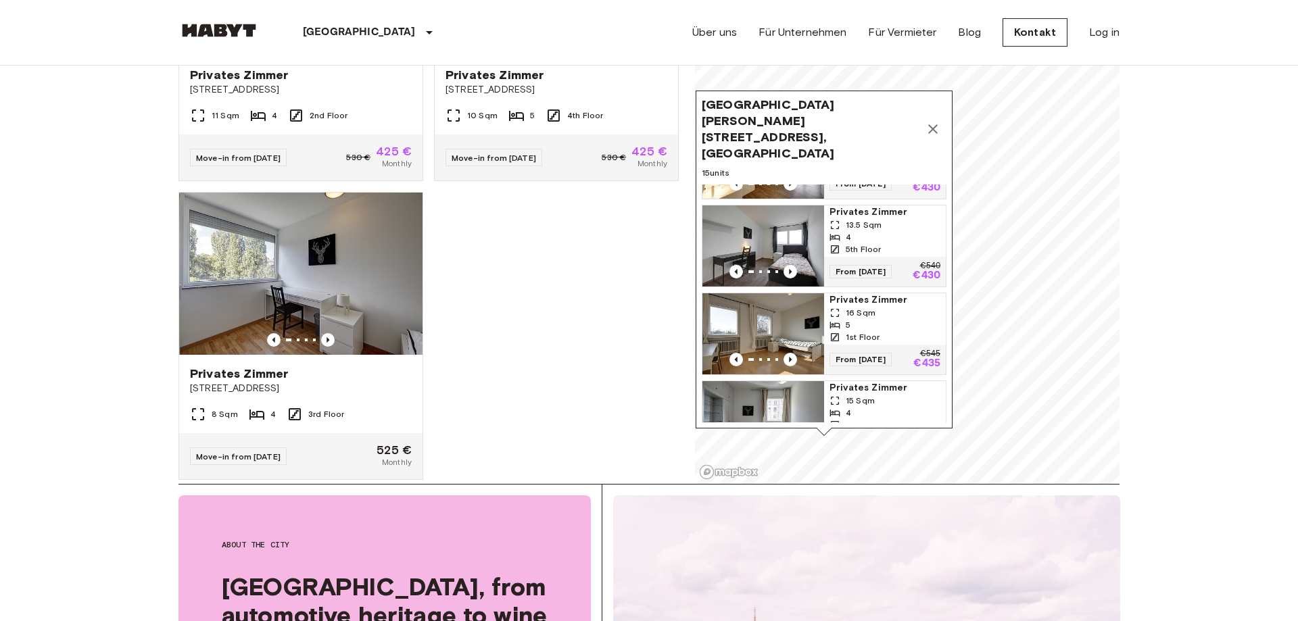
scroll to position [304, 0]
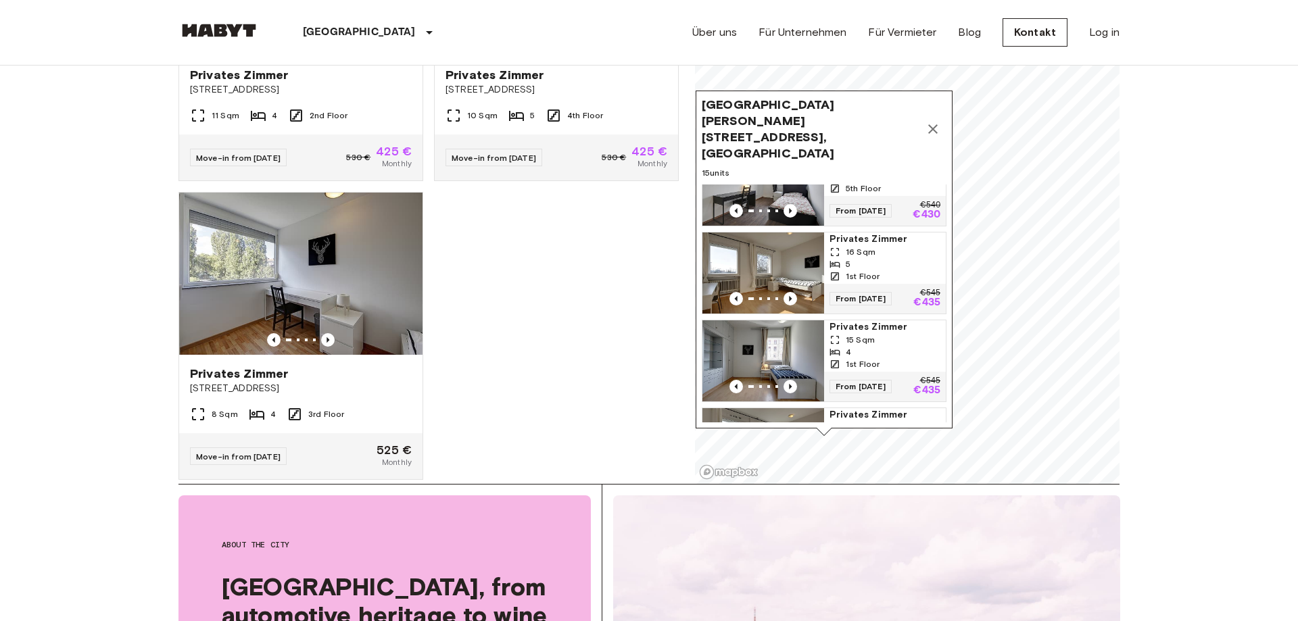
click at [934, 121] on icon "Map marker" at bounding box center [933, 129] width 16 height 16
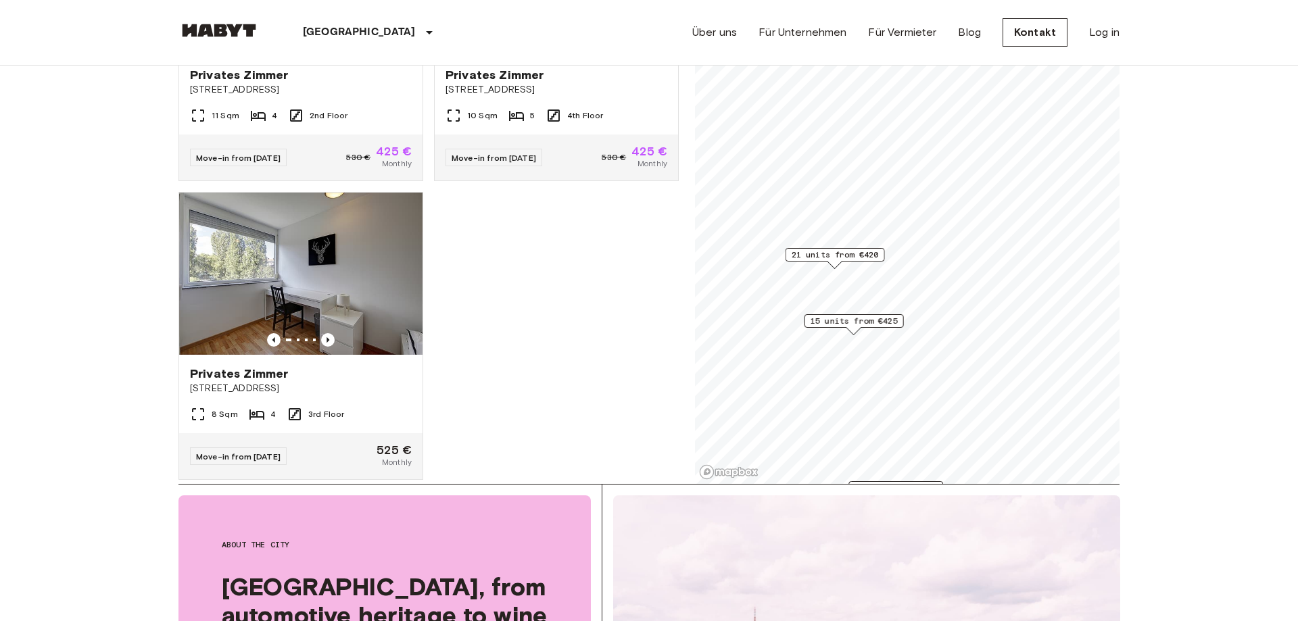
scroll to position [4937, 0]
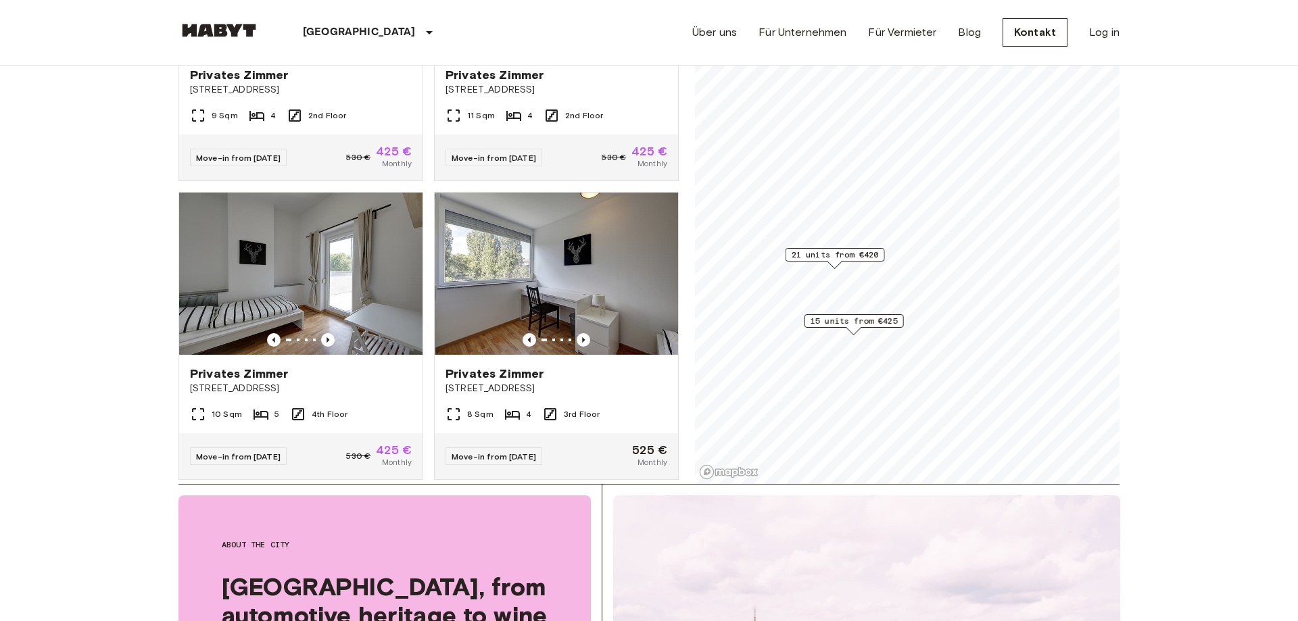
click at [846, 323] on span "15 units from €425" at bounding box center [854, 321] width 87 height 12
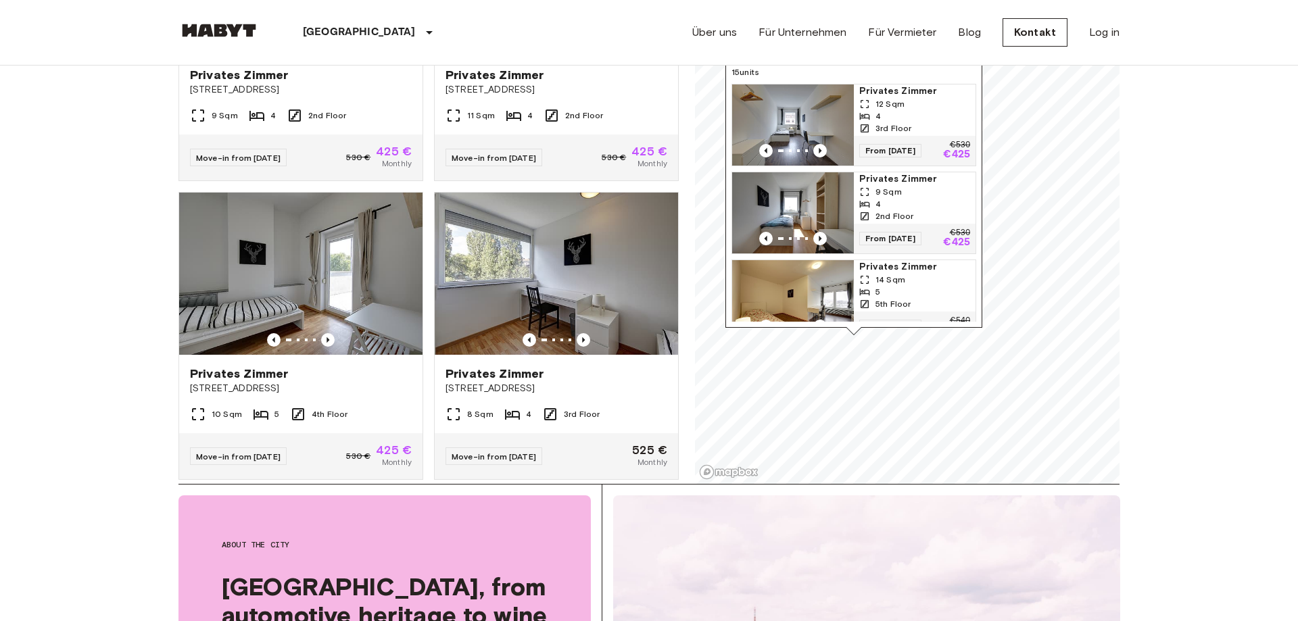
scroll to position [69, 0]
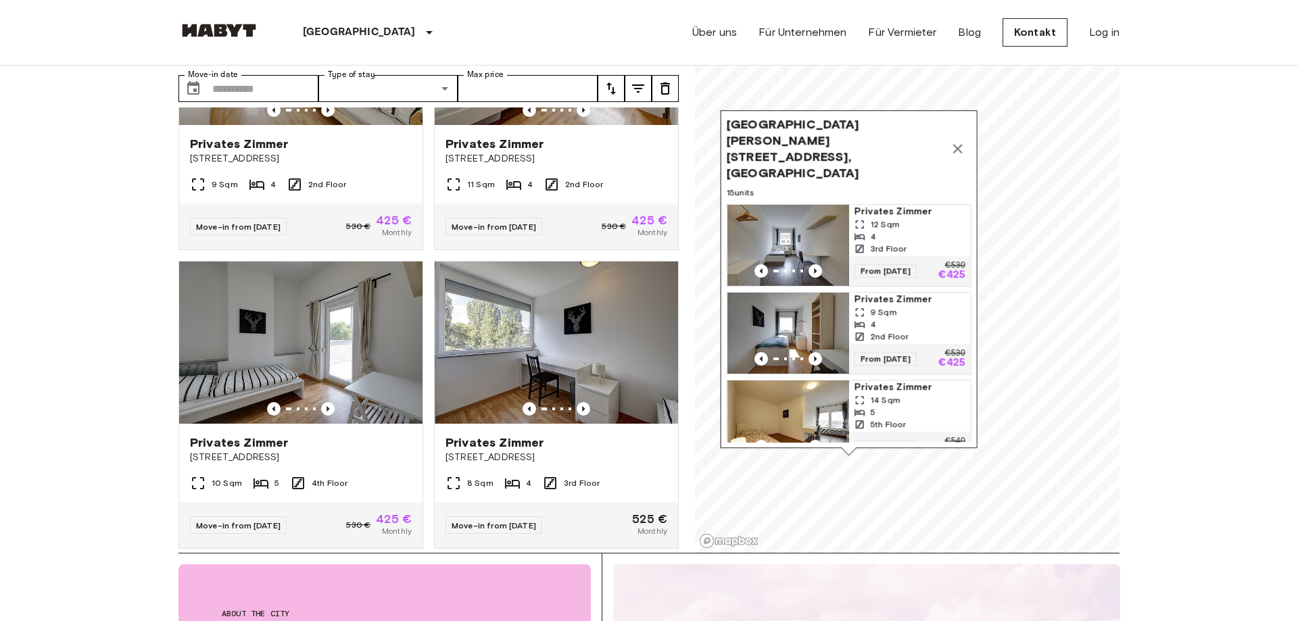
drag, startPoint x: 914, startPoint y: 180, endPoint x: 919, endPoint y: 228, distance: 48.2
click at [911, 251] on div "3rd Floor" at bounding box center [909, 249] width 111 height 12
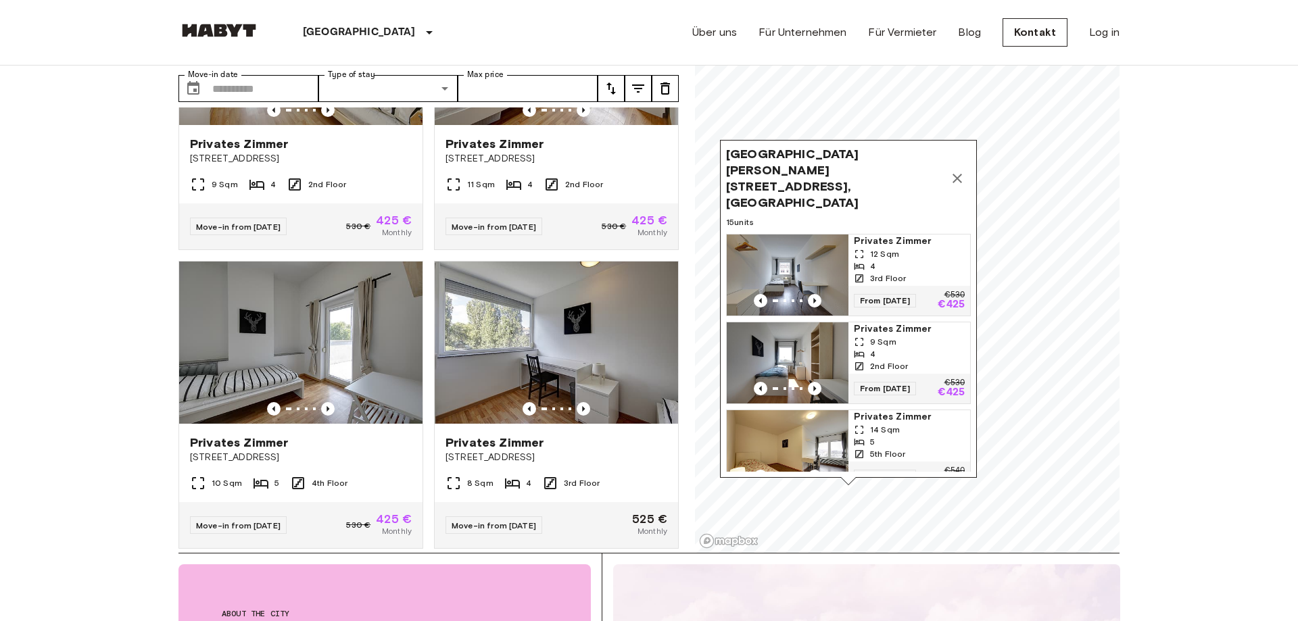
click at [949, 170] on icon "Map marker" at bounding box center [957, 178] width 16 height 16
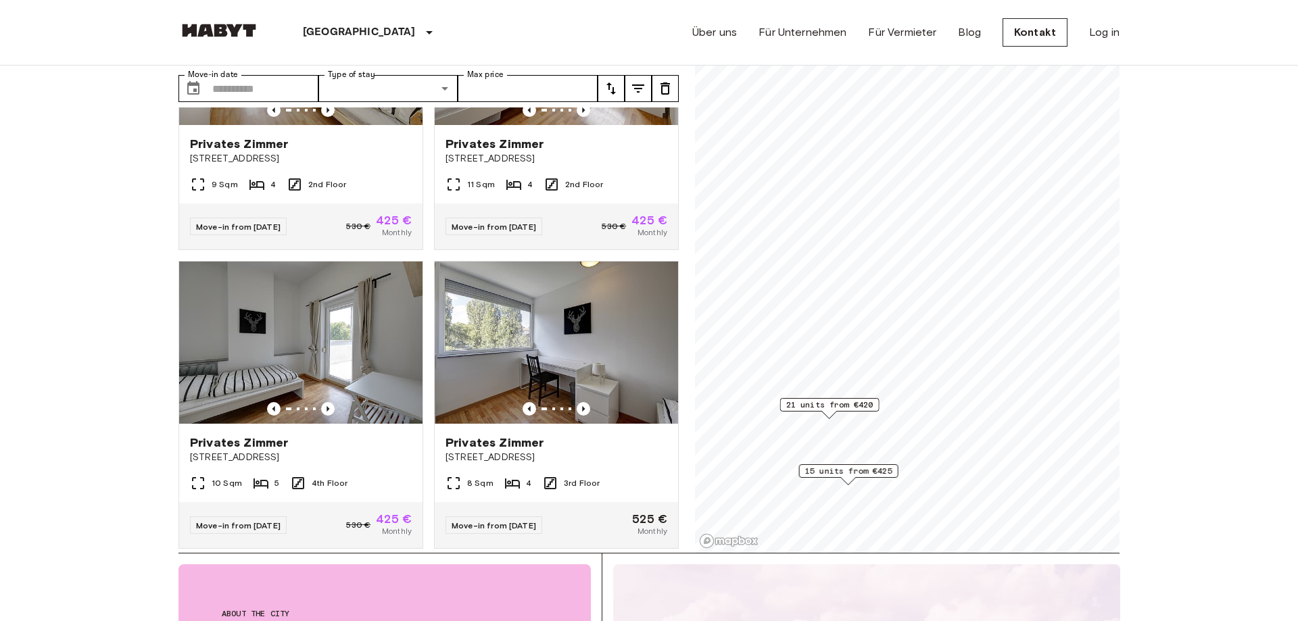
click at [829, 411] on div "Map marker" at bounding box center [829, 414] width 15 height 7
click at [831, 407] on span "21 units from €420" at bounding box center [829, 405] width 87 height 12
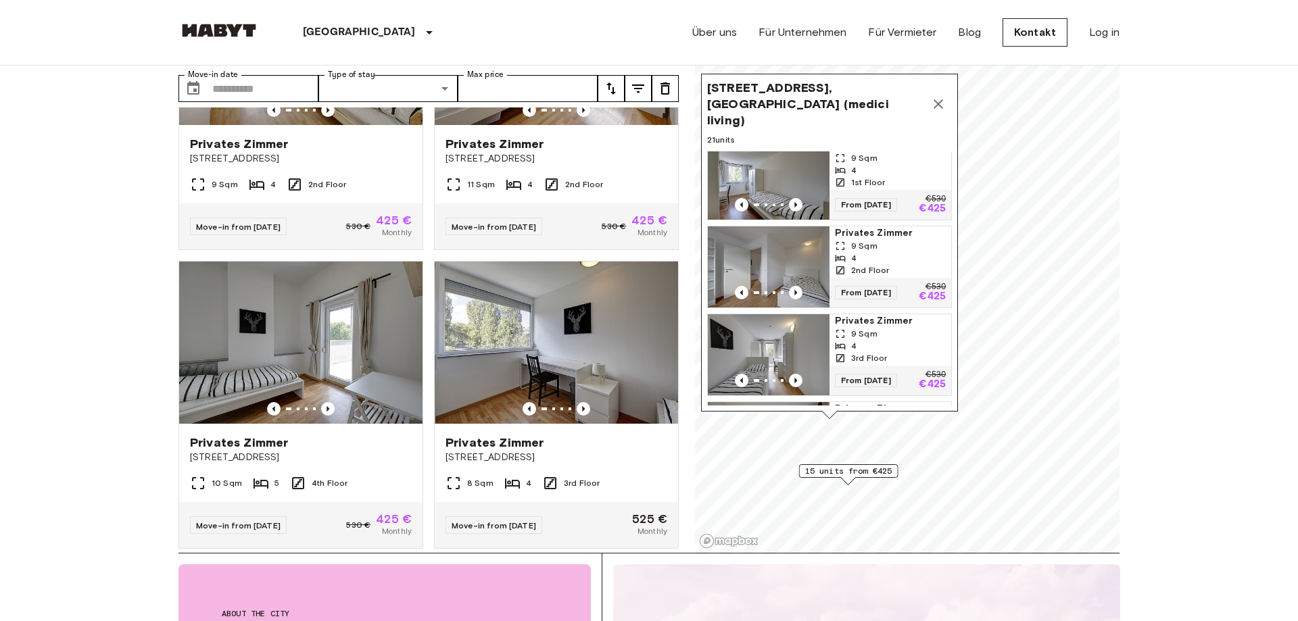
scroll to position [426, 0]
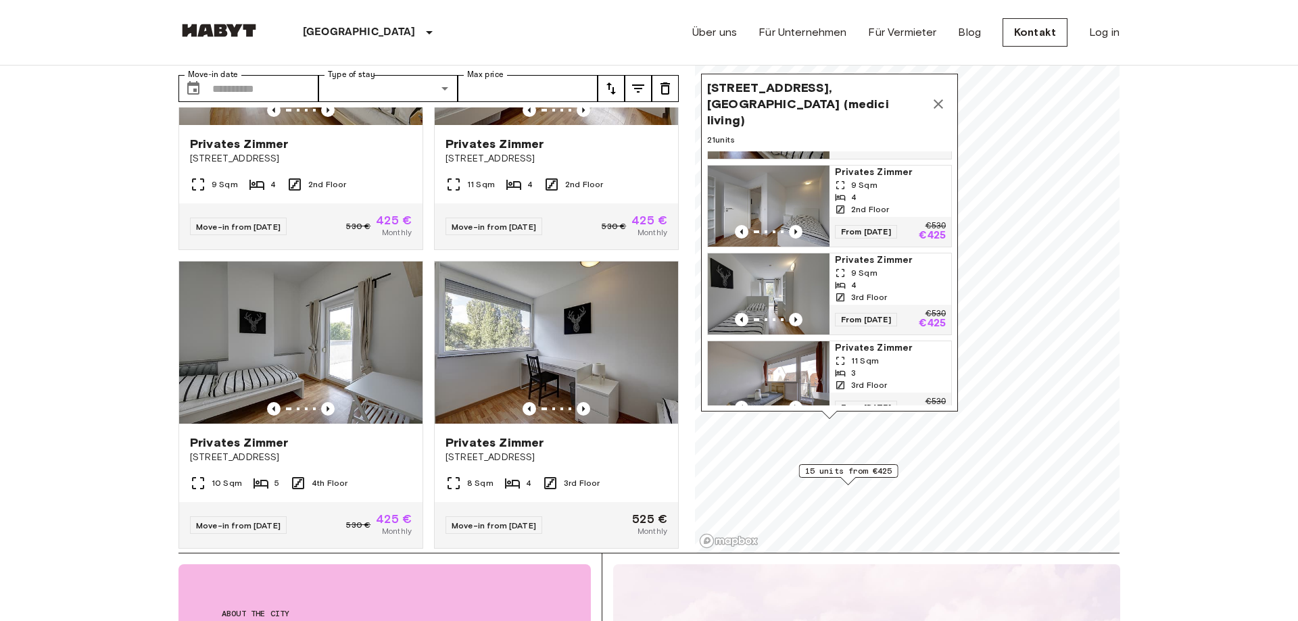
click at [940, 96] on icon "Map marker" at bounding box center [938, 104] width 16 height 16
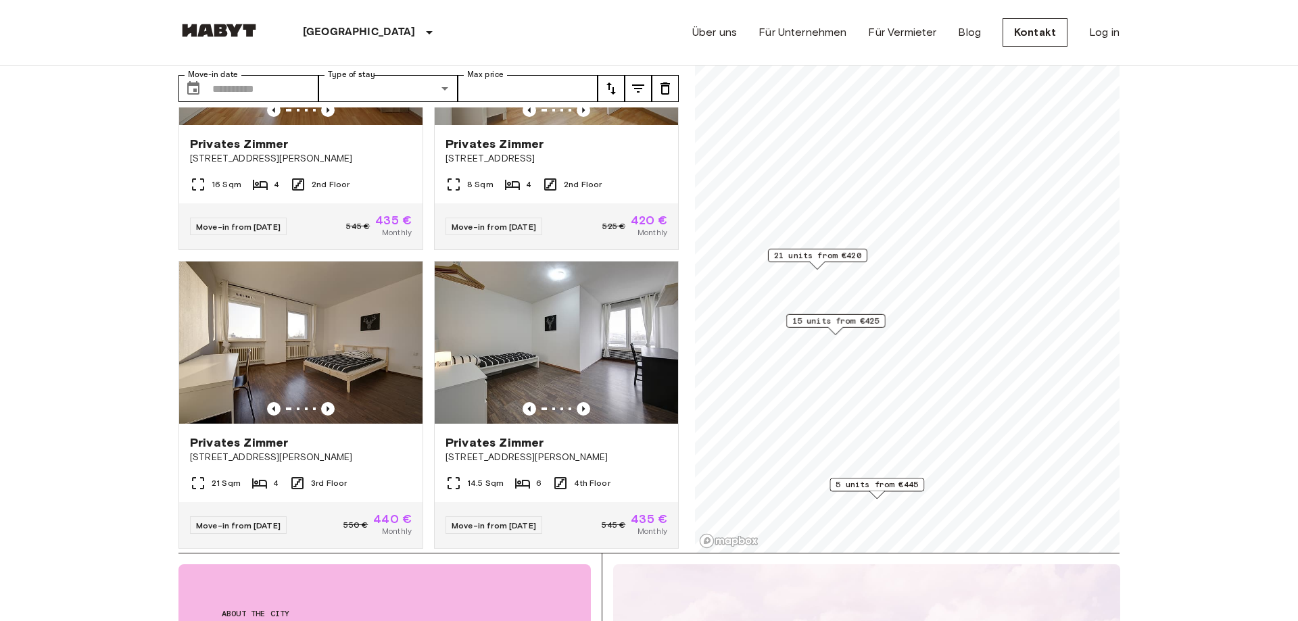
scroll to position [5833, 0]
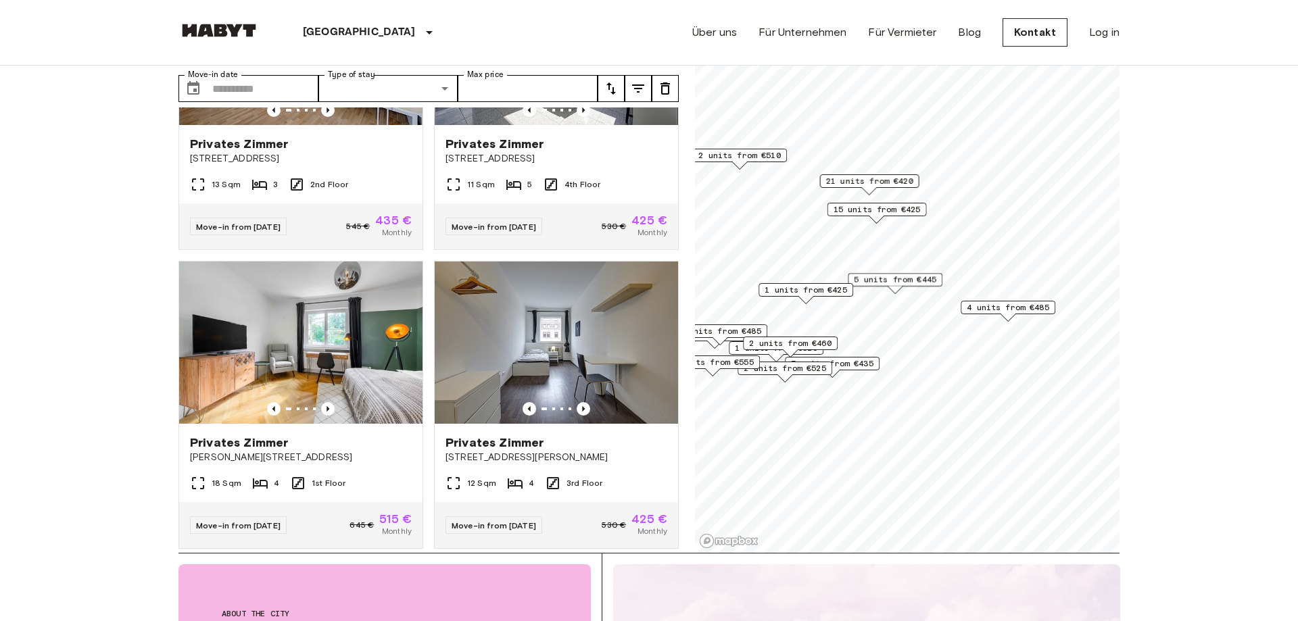
scroll to position [8224, 0]
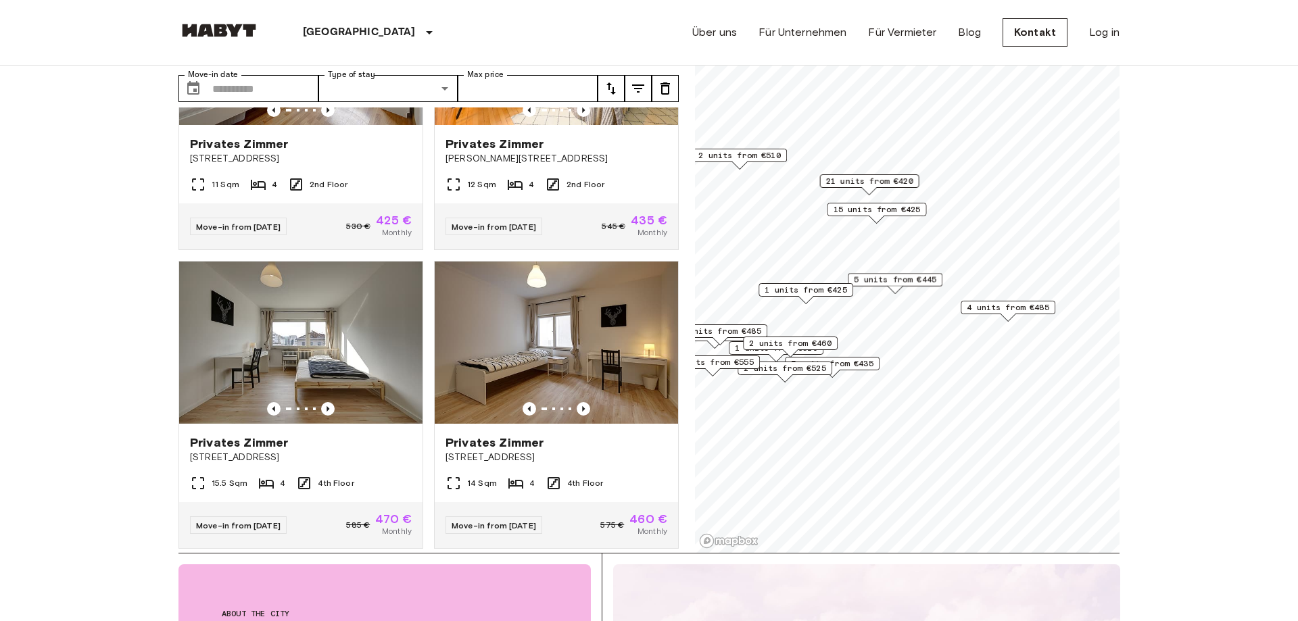
click at [896, 281] on span "5 units from €445" at bounding box center [895, 280] width 82 height 12
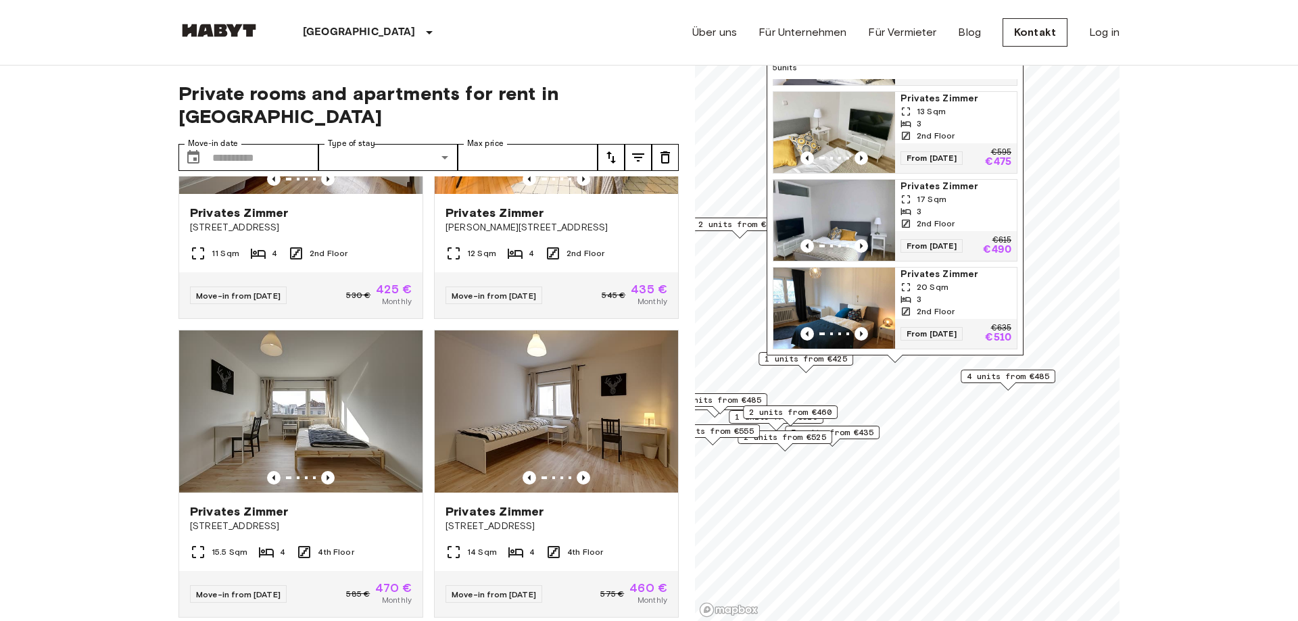
scroll to position [0, 0]
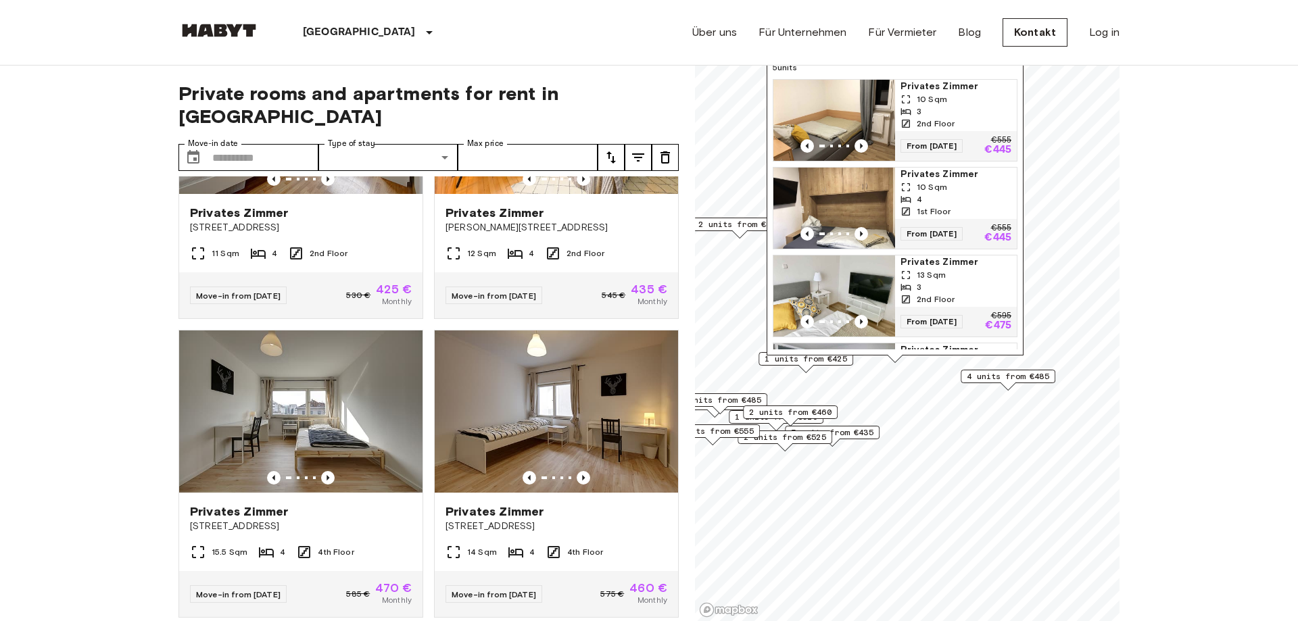
click at [880, 113] on img "Map marker" at bounding box center [834, 120] width 122 height 81
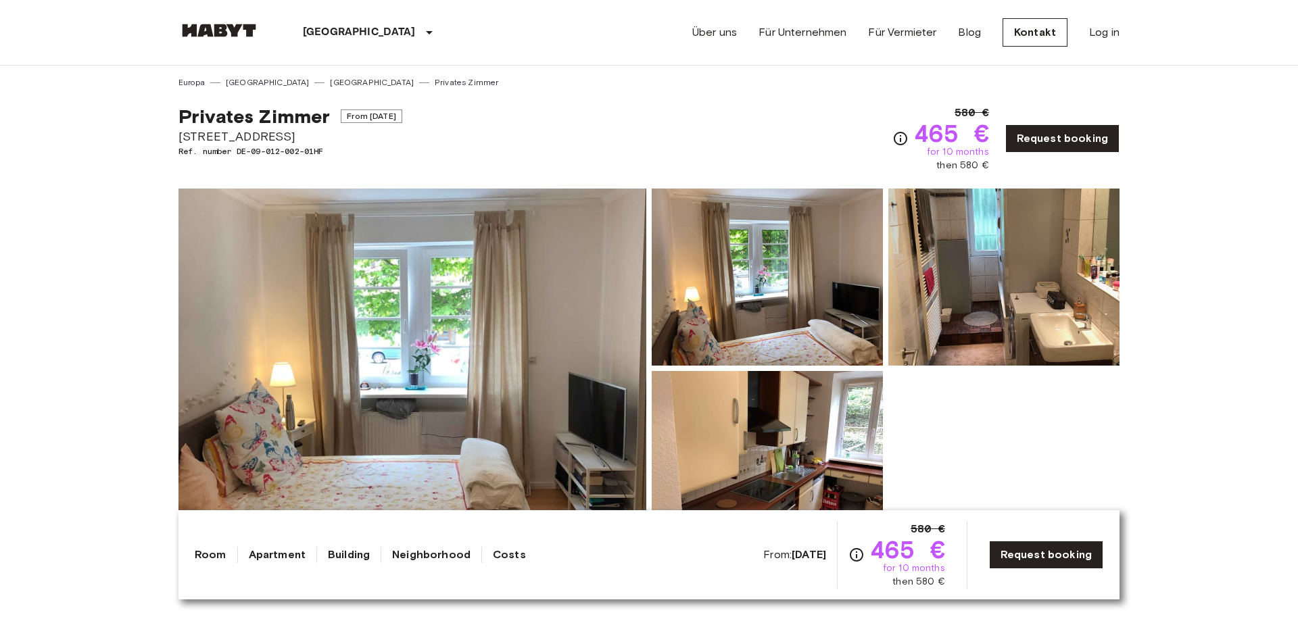
click at [513, 322] on img at bounding box center [412, 369] width 468 height 360
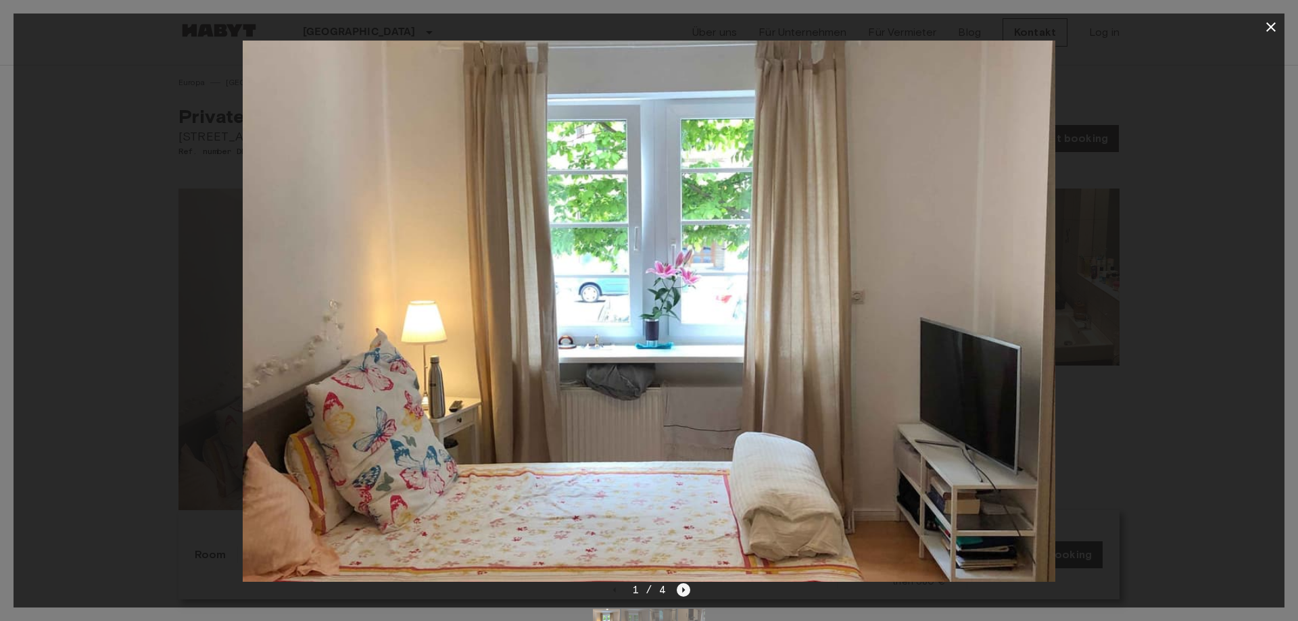
click at [680, 586] on icon "Next image" at bounding box center [684, 590] width 14 height 14
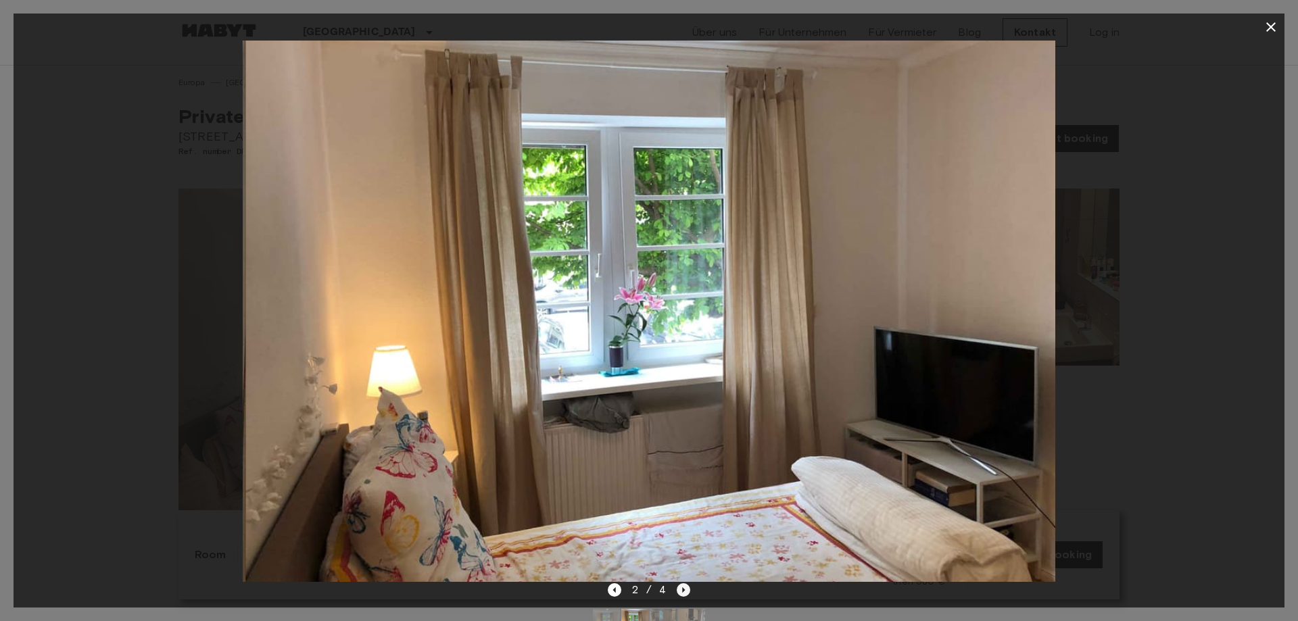
click at [680, 586] on icon "Next image" at bounding box center [684, 590] width 14 height 14
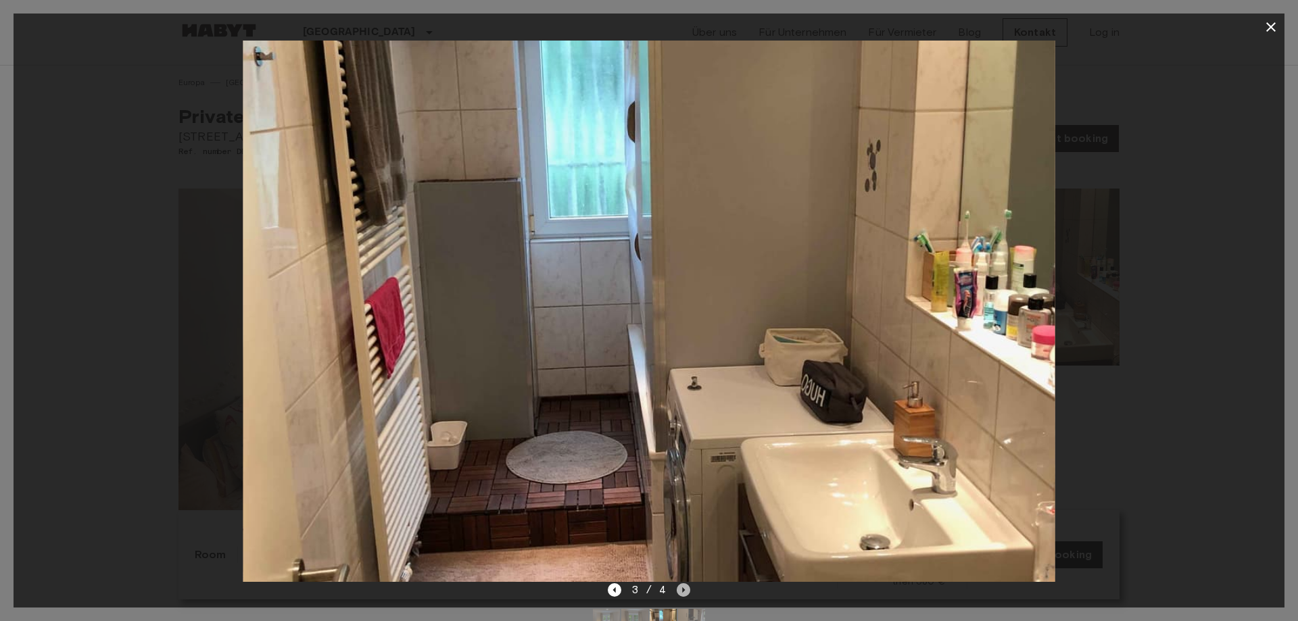
click at [680, 586] on icon "Next image" at bounding box center [684, 590] width 14 height 14
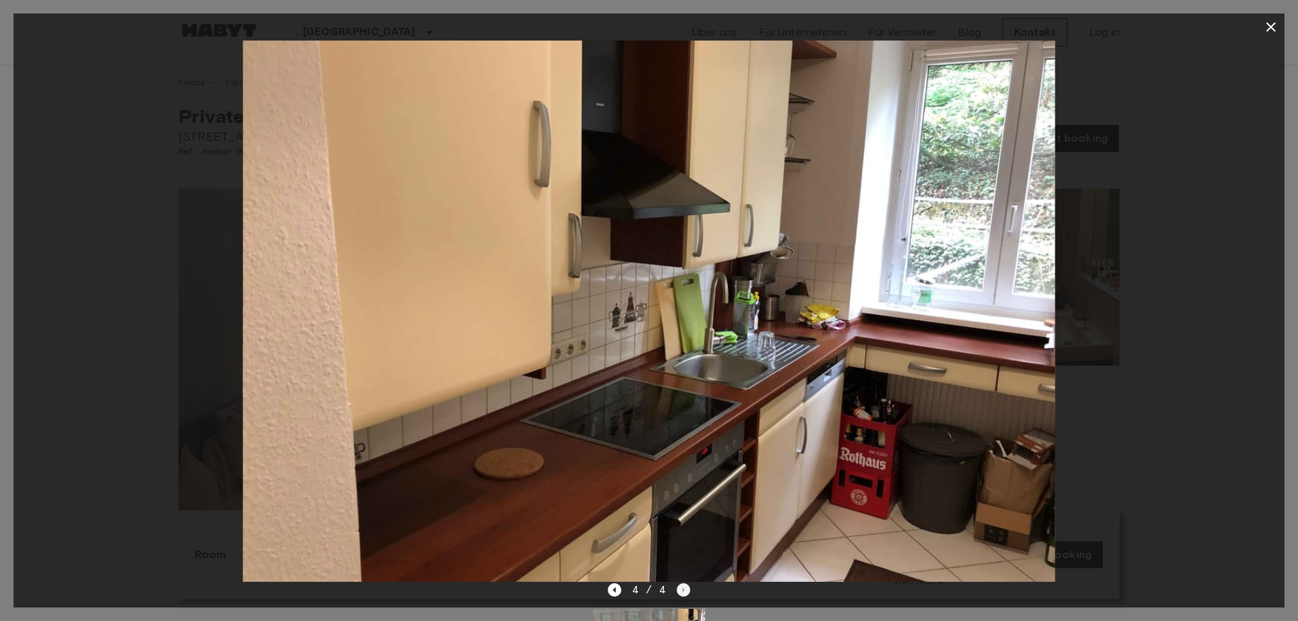
click at [680, 586] on div "4 / 4" at bounding box center [649, 590] width 83 height 16
click at [1270, 23] on icon "button" at bounding box center [1271, 27] width 16 height 16
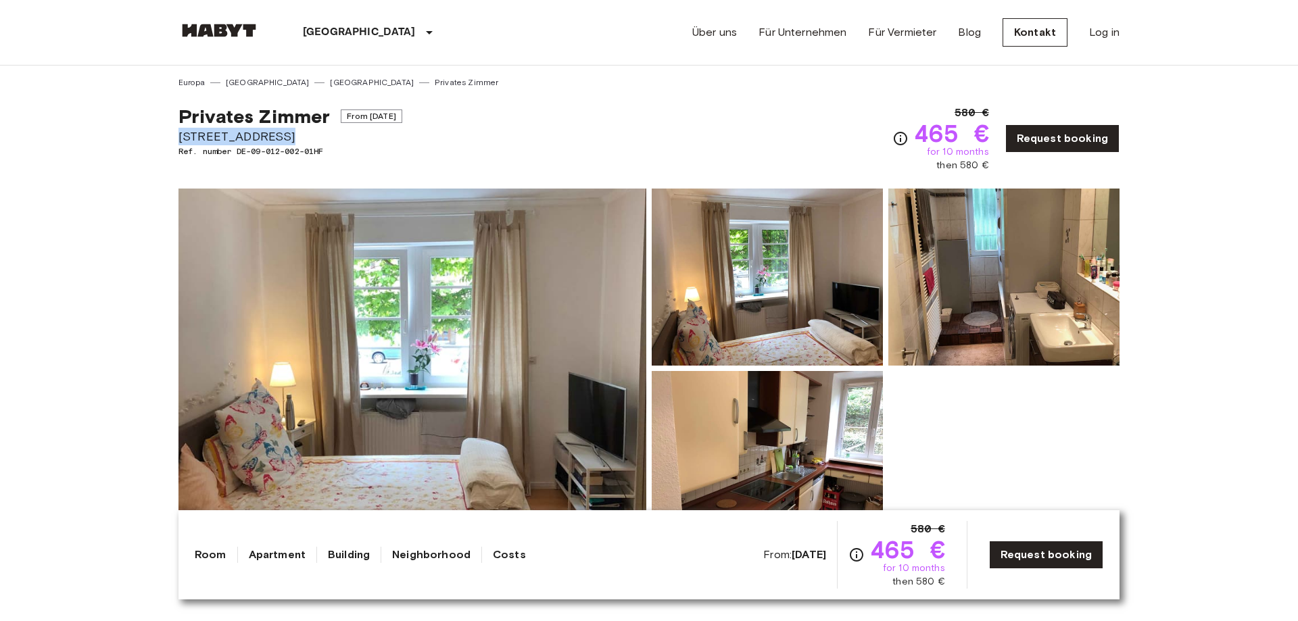
drag, startPoint x: 283, startPoint y: 138, endPoint x: 170, endPoint y: 135, distance: 112.9
copy span "[STREET_ADDRESS]"
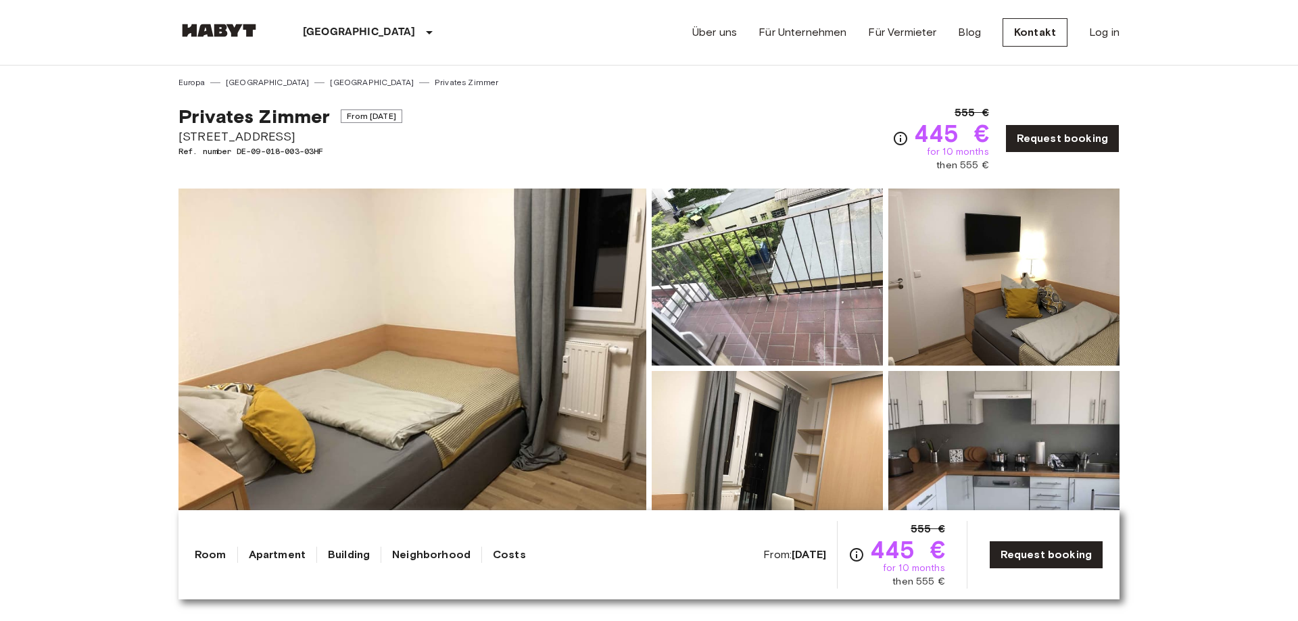
click at [945, 421] on img at bounding box center [1003, 459] width 231 height 177
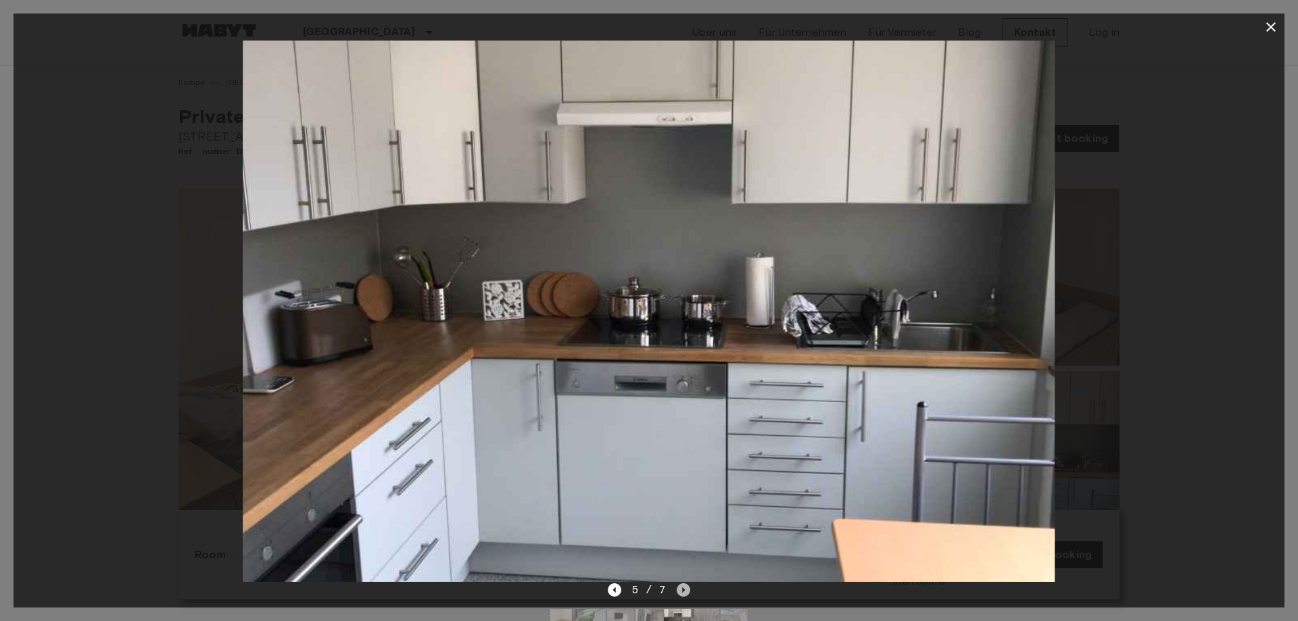
click at [681, 592] on icon "Next image" at bounding box center [684, 590] width 14 height 14
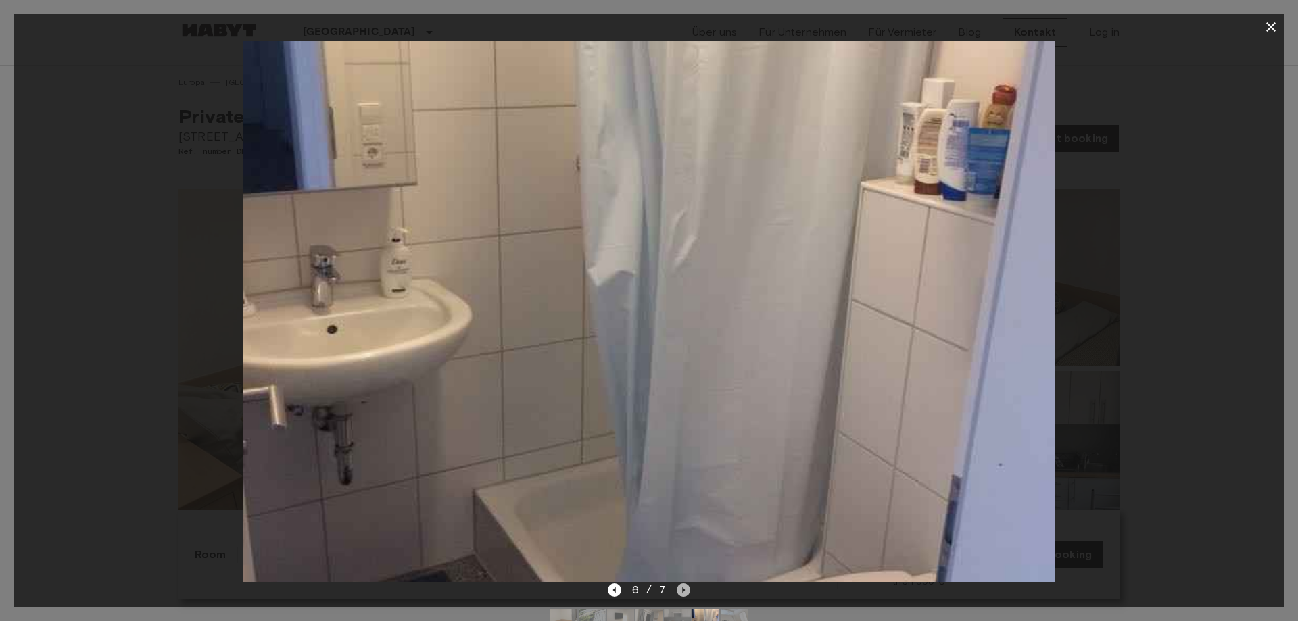
click at [681, 592] on icon "Next image" at bounding box center [684, 590] width 14 height 14
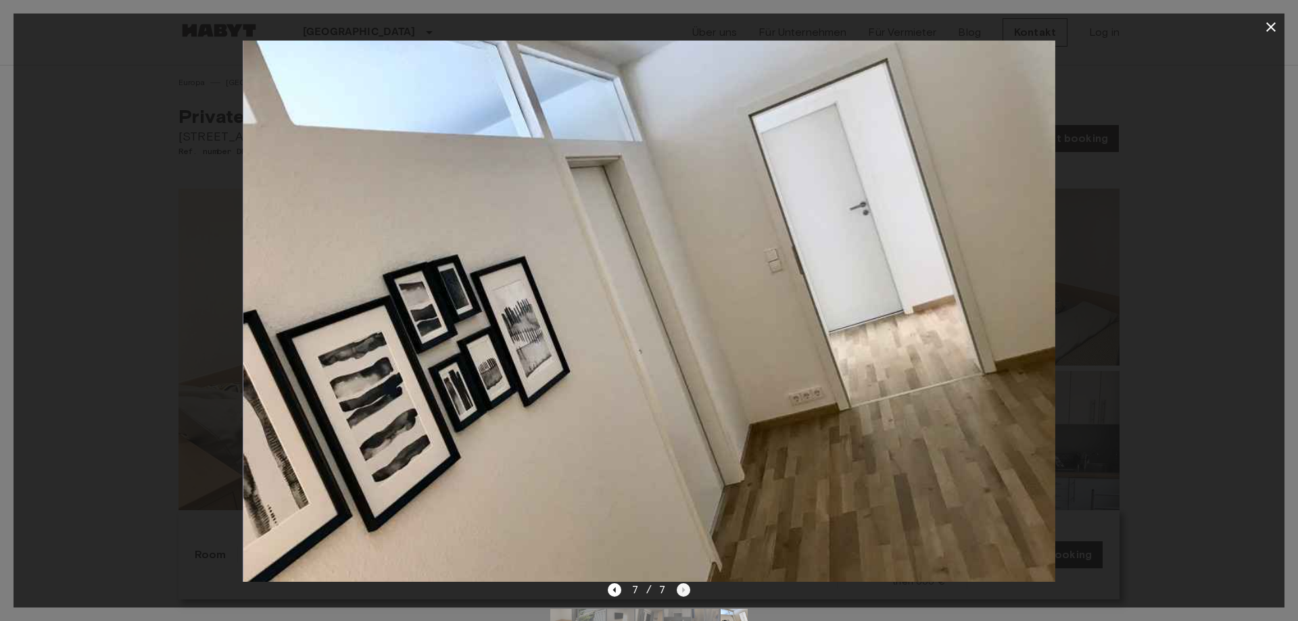
click at [681, 592] on div "7 / 7" at bounding box center [649, 590] width 83 height 16
click at [621, 595] on icon "Previous image" at bounding box center [615, 590] width 14 height 14
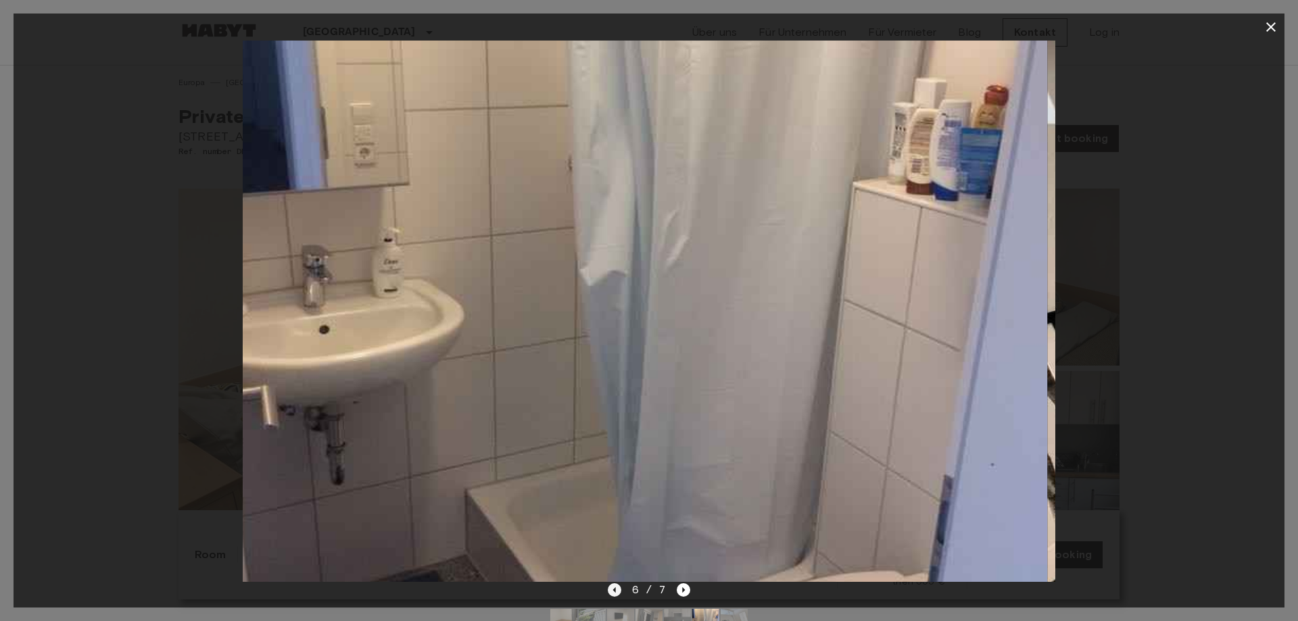
click at [620, 595] on icon "Previous image" at bounding box center [615, 590] width 14 height 14
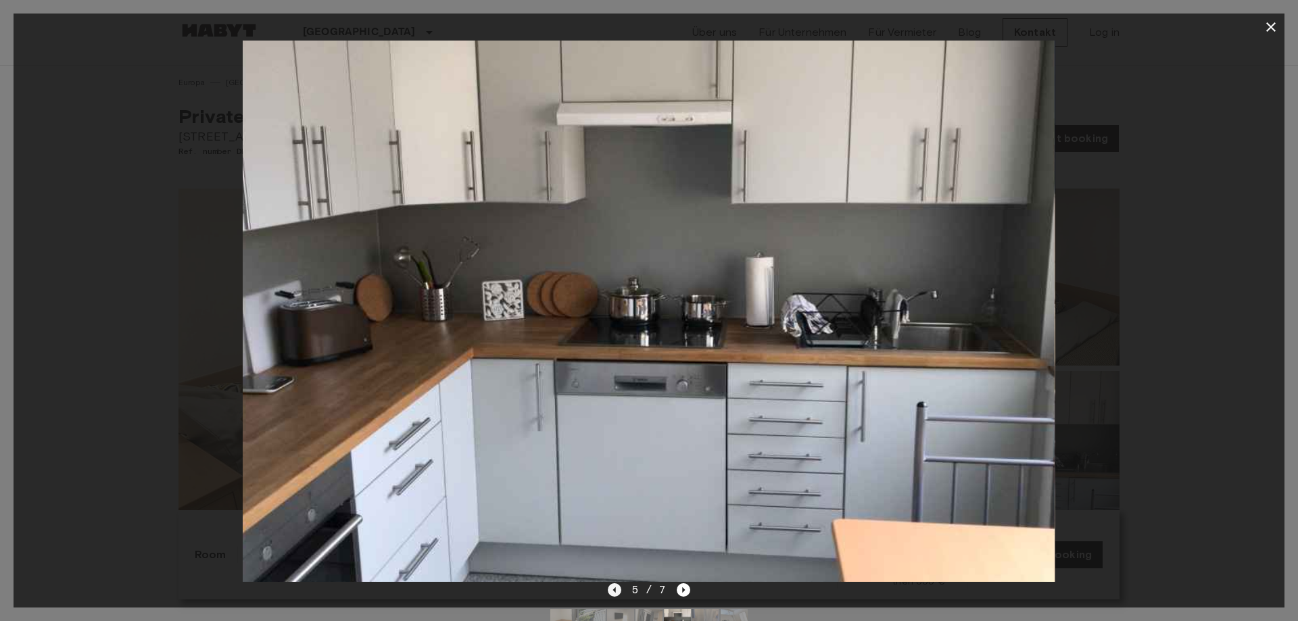
click at [620, 595] on icon "Previous image" at bounding box center [615, 590] width 14 height 14
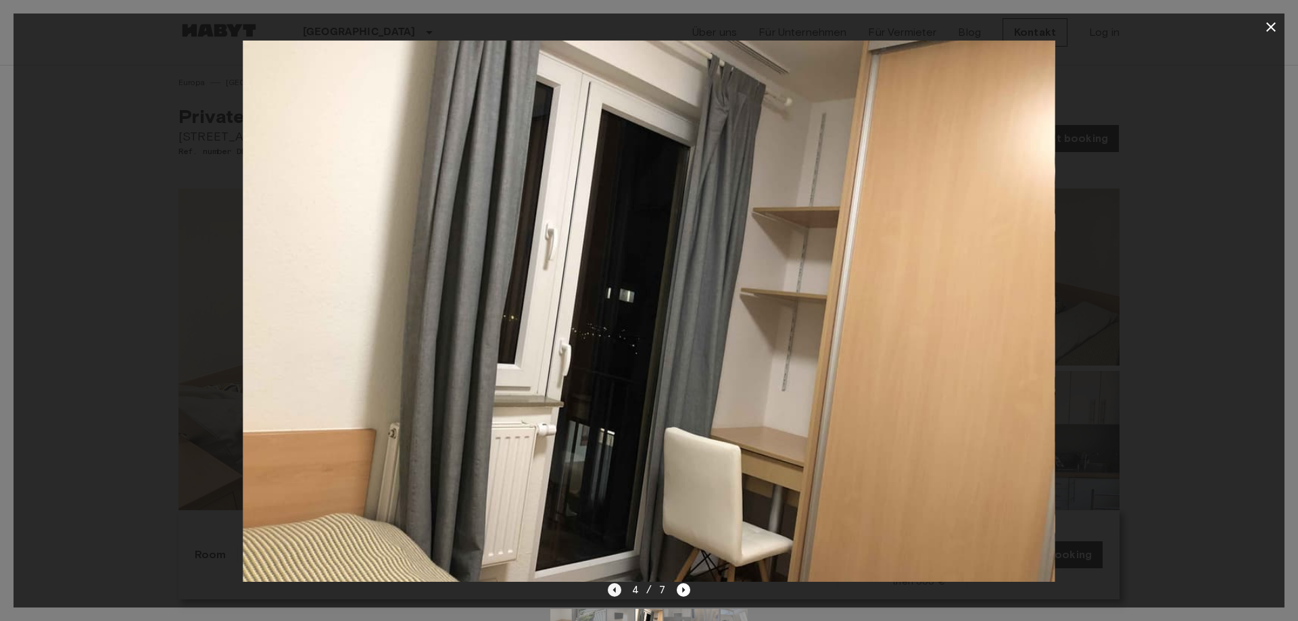
click at [620, 595] on icon "Previous image" at bounding box center [615, 590] width 14 height 14
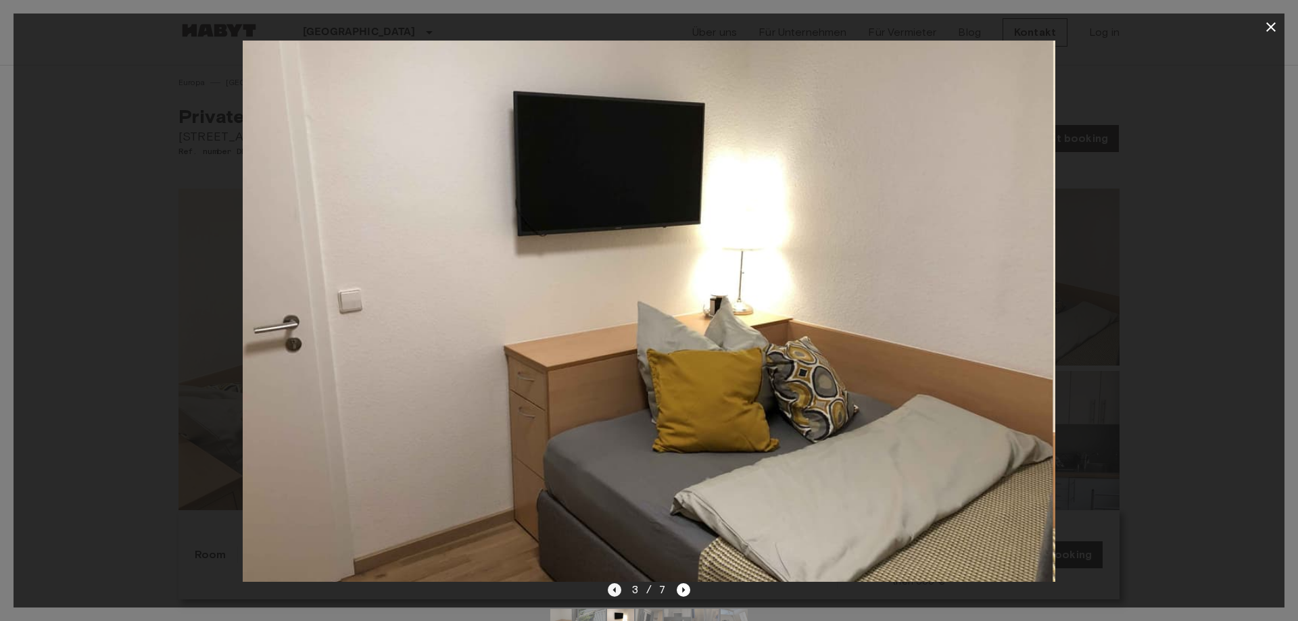
click at [620, 595] on icon "Previous image" at bounding box center [615, 590] width 14 height 14
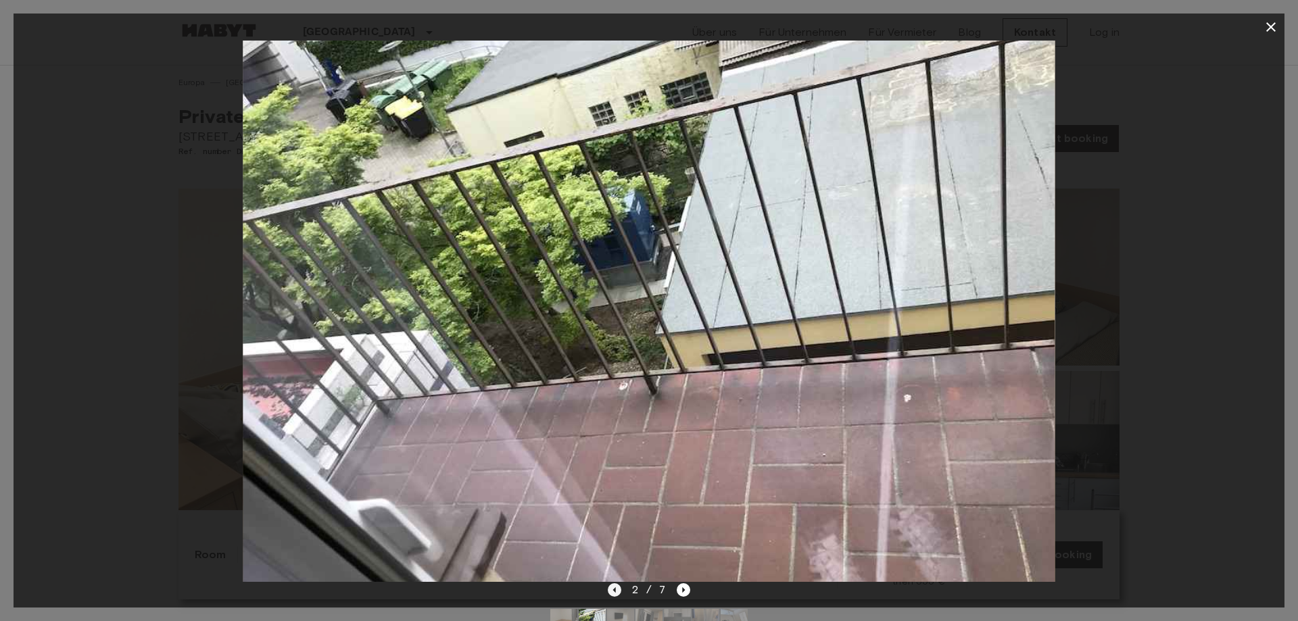
click at [620, 595] on icon "Previous image" at bounding box center [615, 590] width 14 height 14
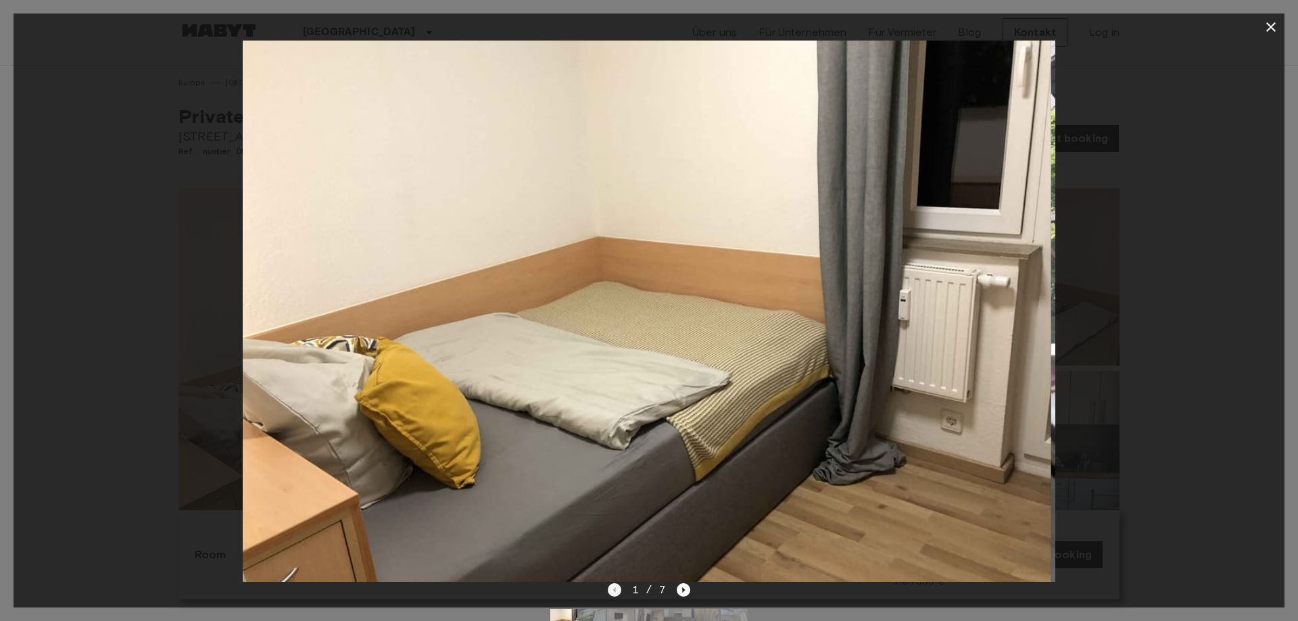
click at [620, 595] on div "1 / 7" at bounding box center [649, 590] width 83 height 16
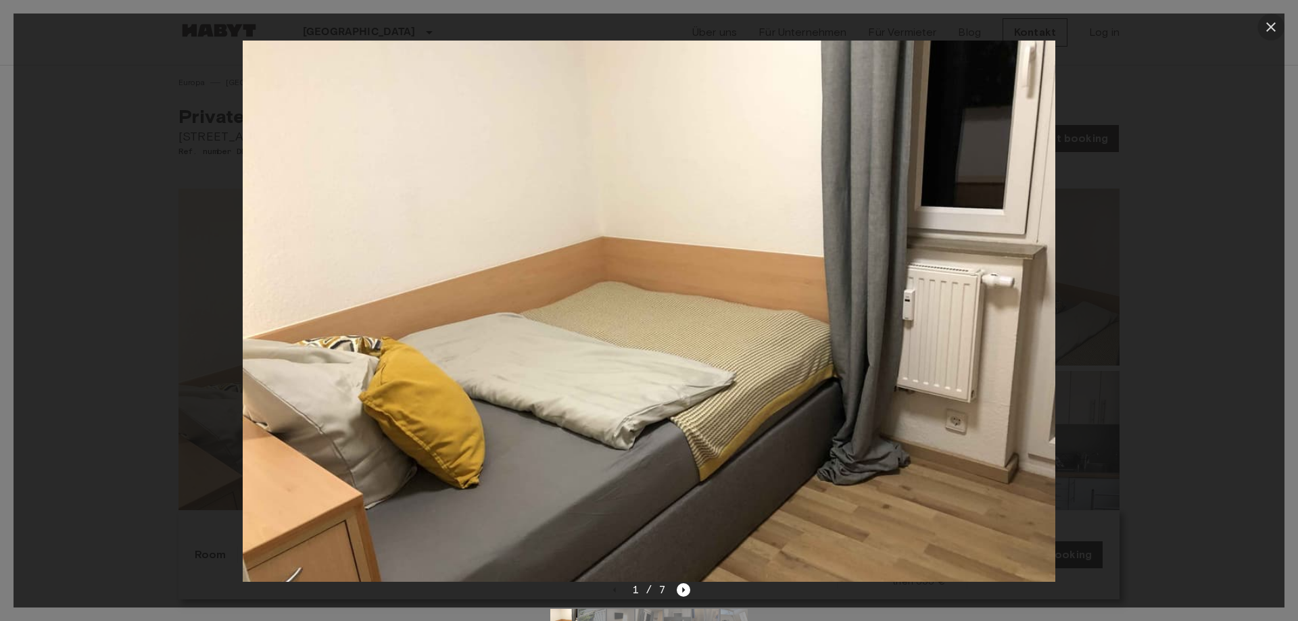
click at [1275, 26] on icon "button" at bounding box center [1271, 27] width 16 height 16
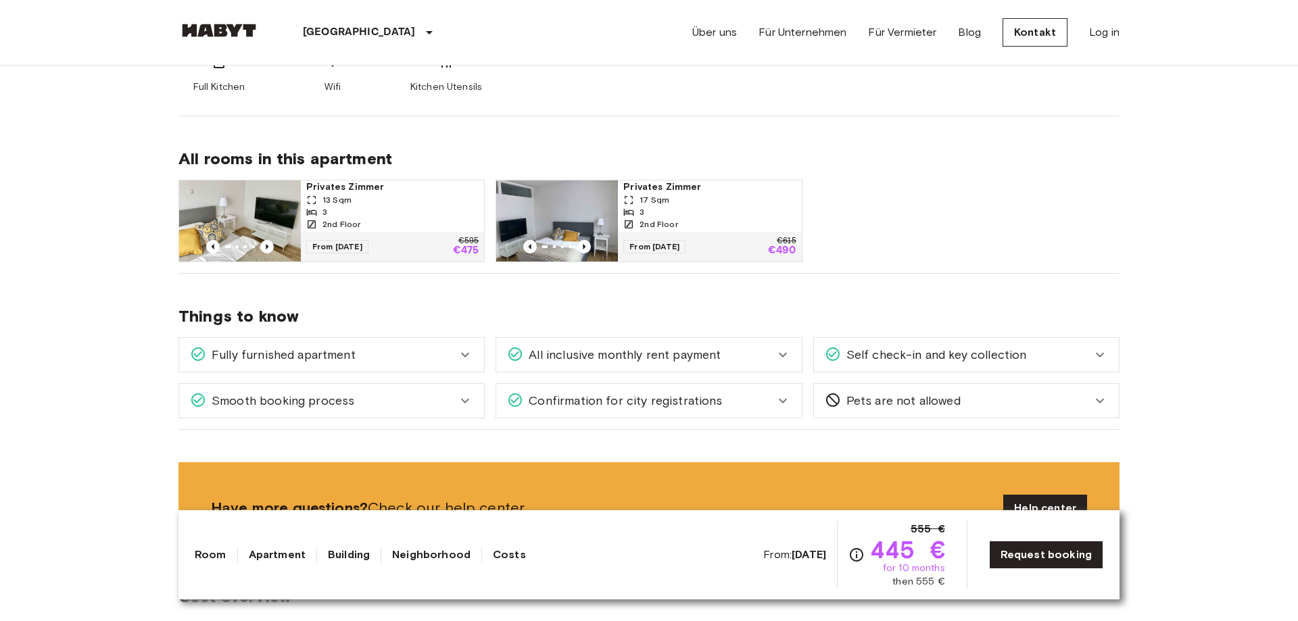
scroll to position [690, 0]
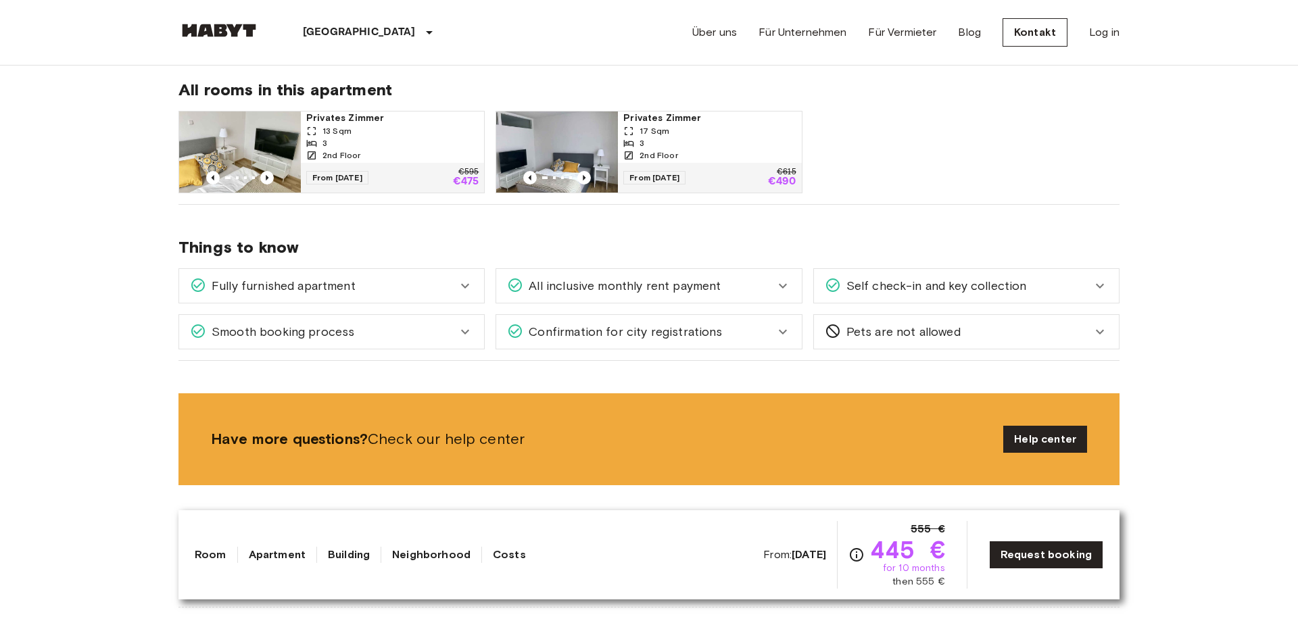
click at [788, 280] on icon at bounding box center [783, 286] width 16 height 16
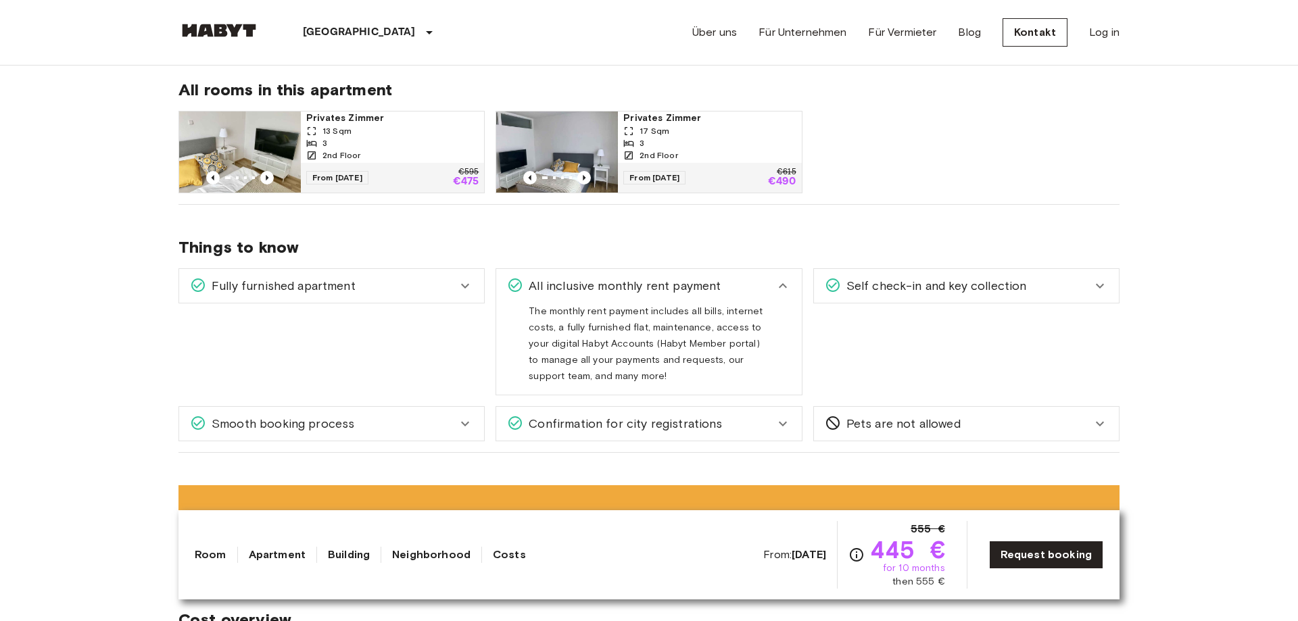
click at [788, 280] on icon at bounding box center [783, 286] width 16 height 16
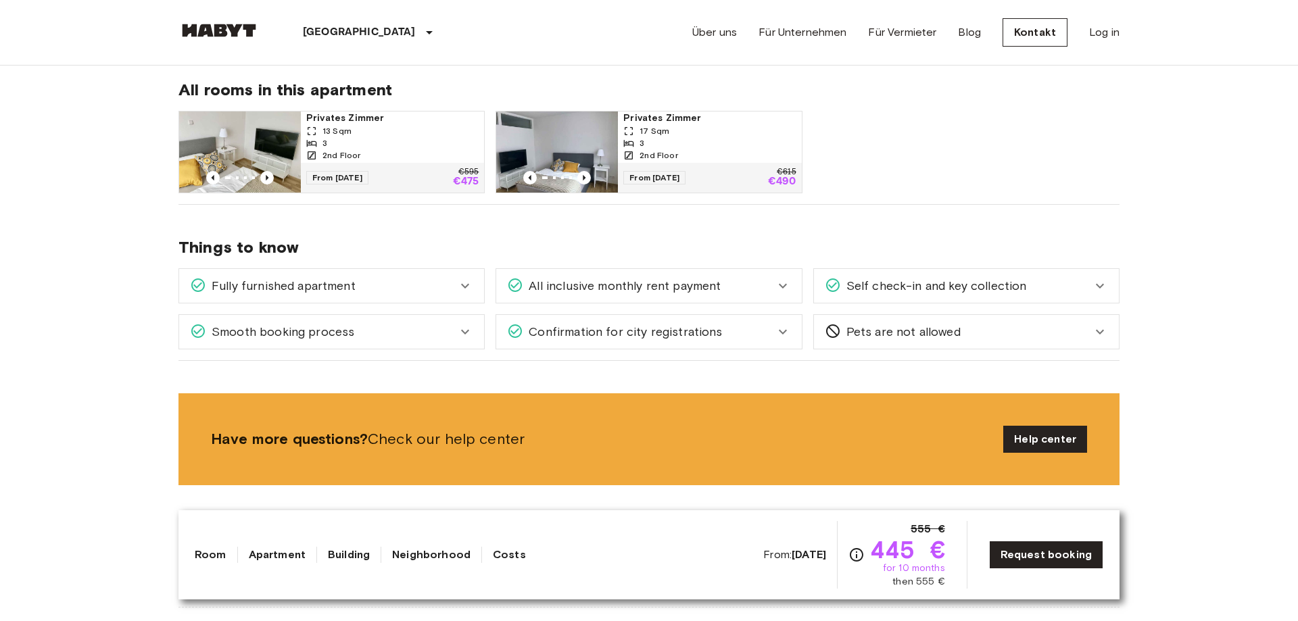
click at [471, 283] on icon at bounding box center [465, 286] width 16 height 16
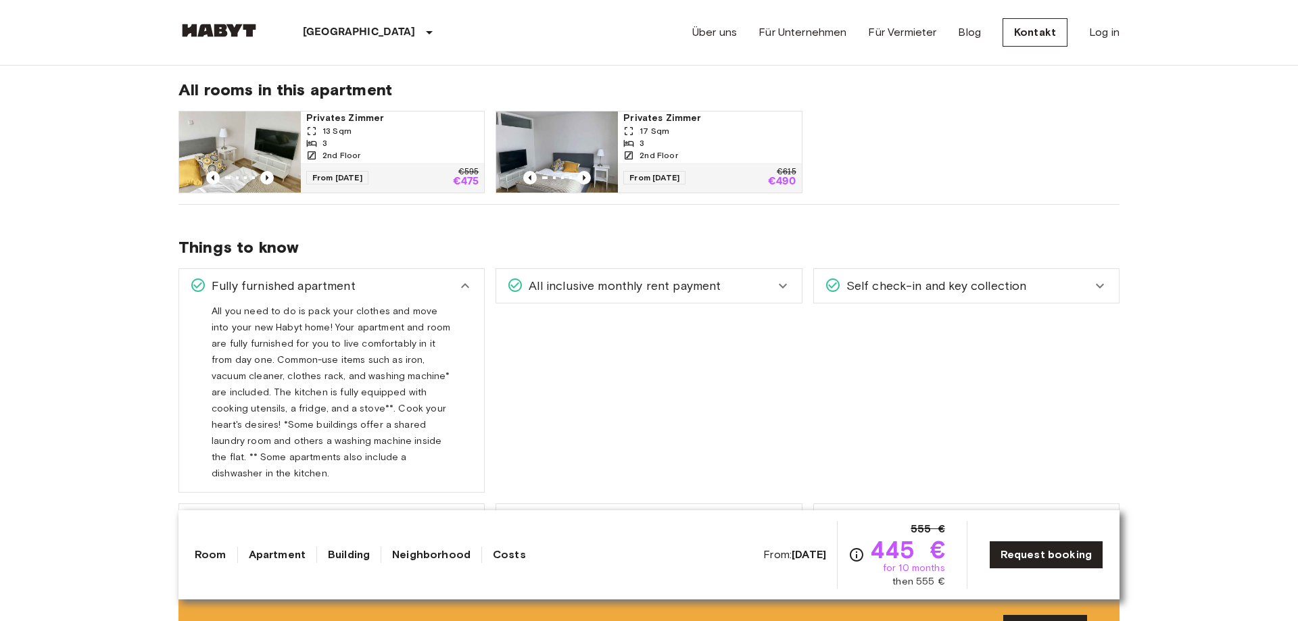
scroll to position [758, 0]
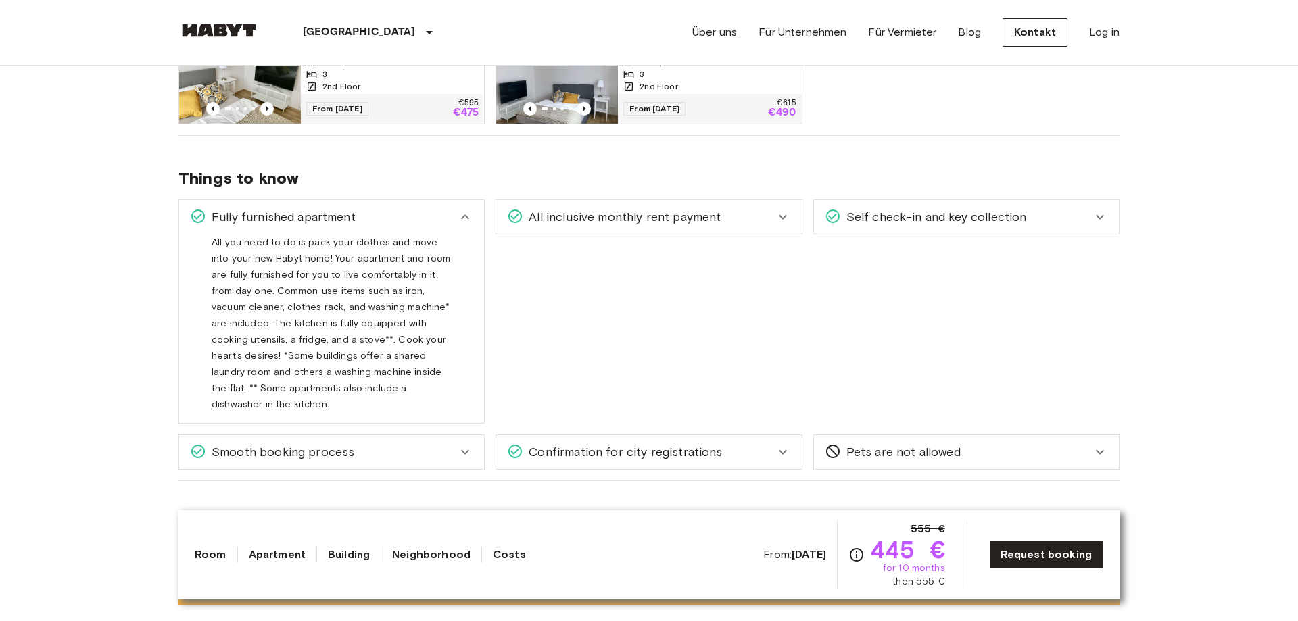
click at [458, 216] on icon at bounding box center [465, 217] width 16 height 16
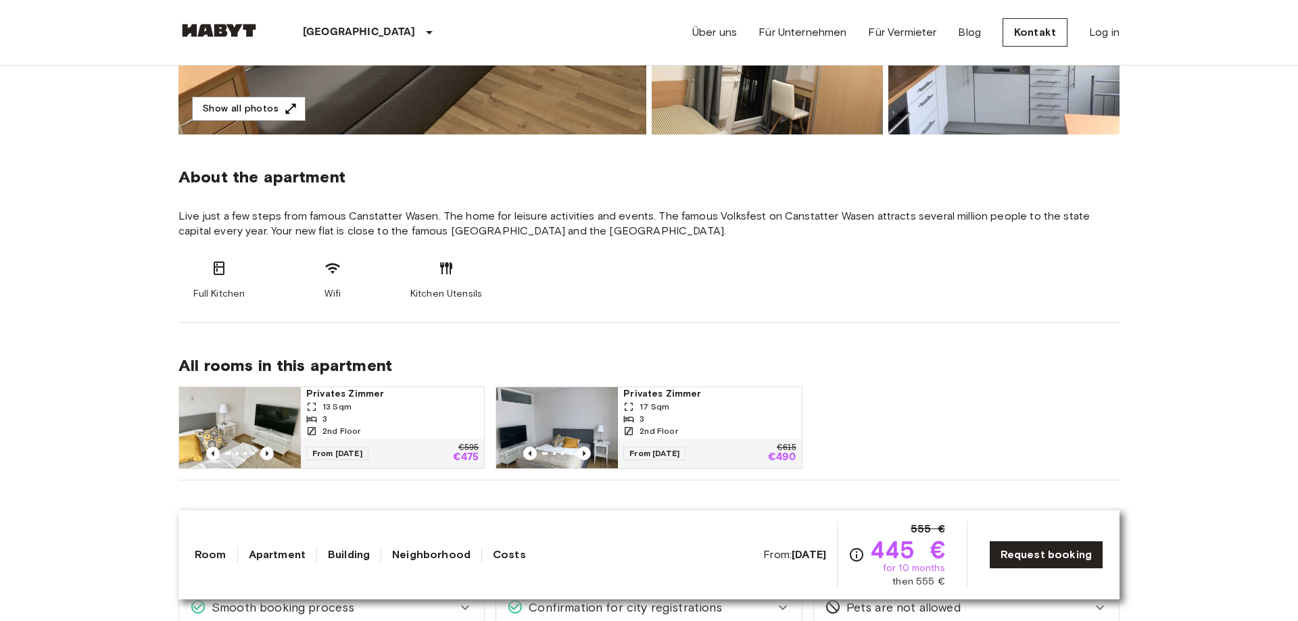
scroll to position [483, 0]
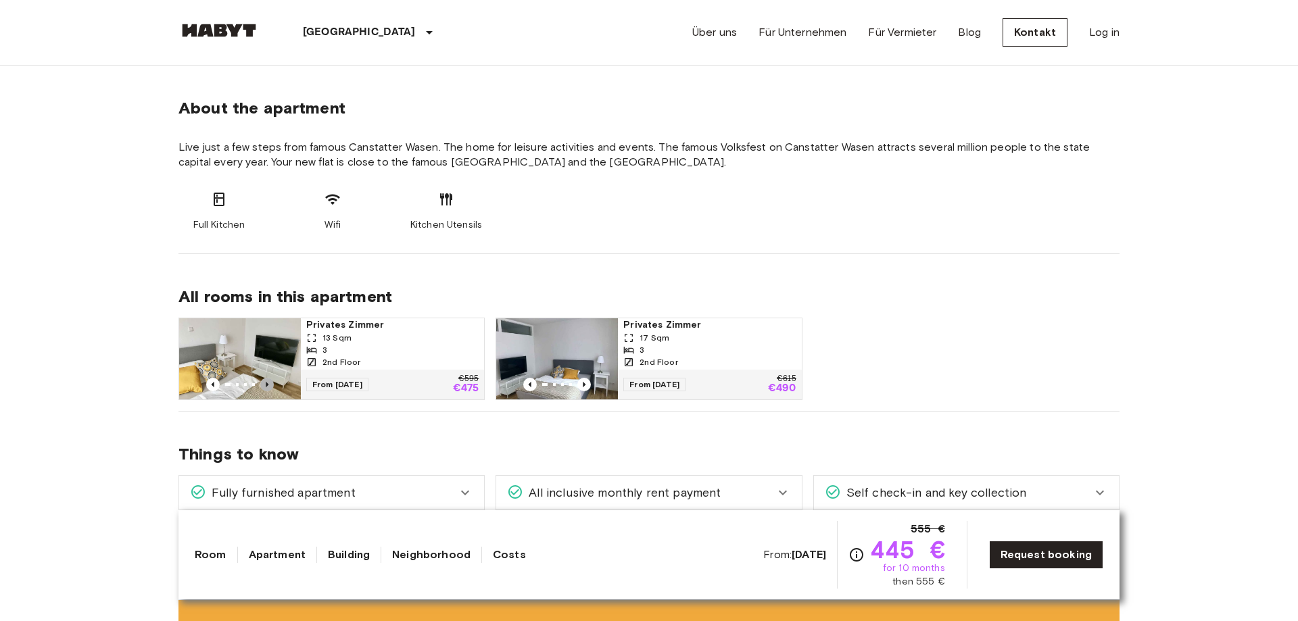
click at [261, 381] on icon "Previous image" at bounding box center [267, 385] width 14 height 14
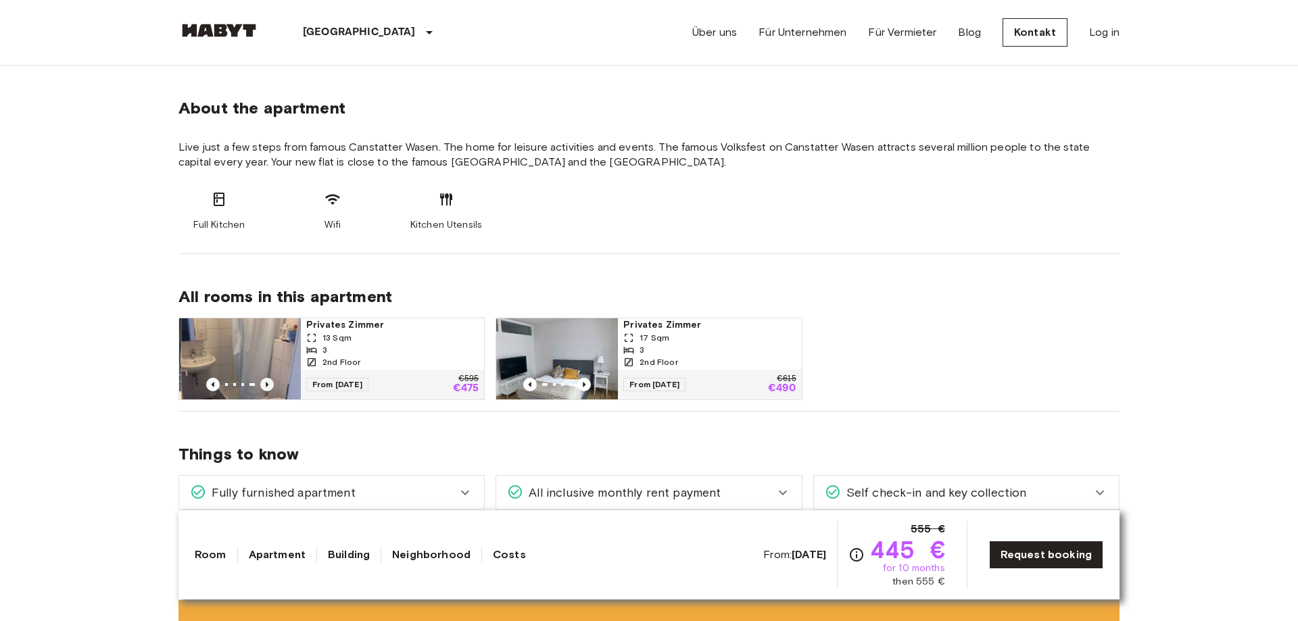
click at [261, 381] on icon "Previous image" at bounding box center [267, 385] width 14 height 14
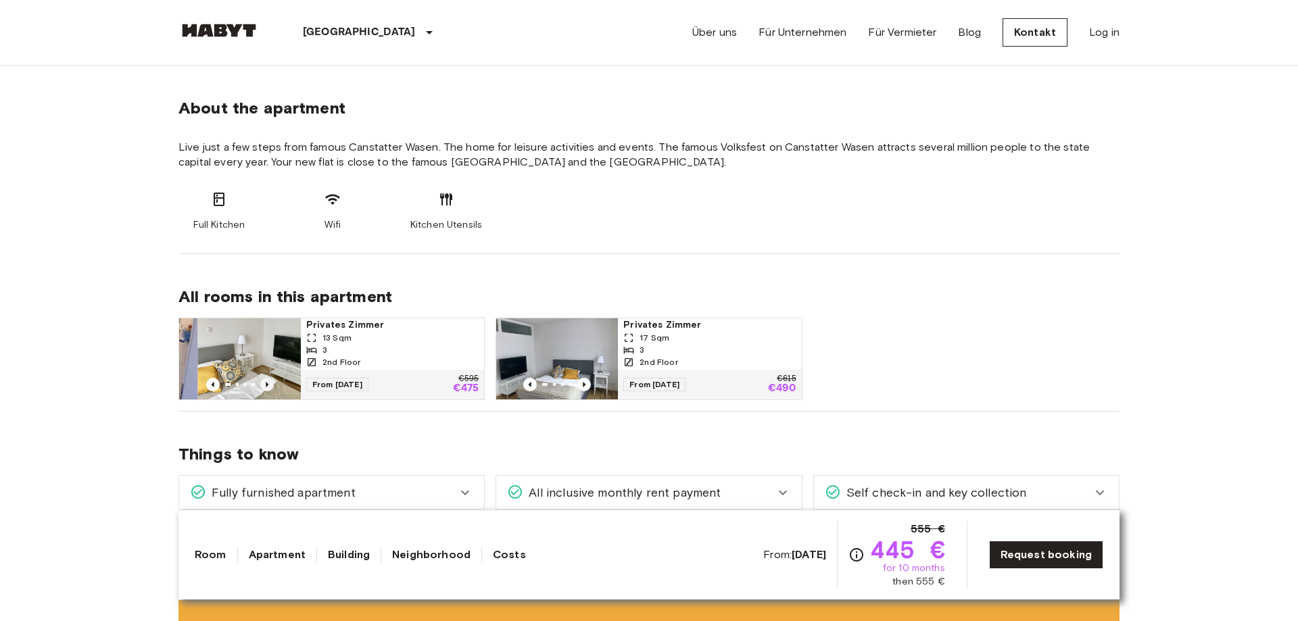
click at [261, 381] on icon "Previous image" at bounding box center [267, 385] width 14 height 14
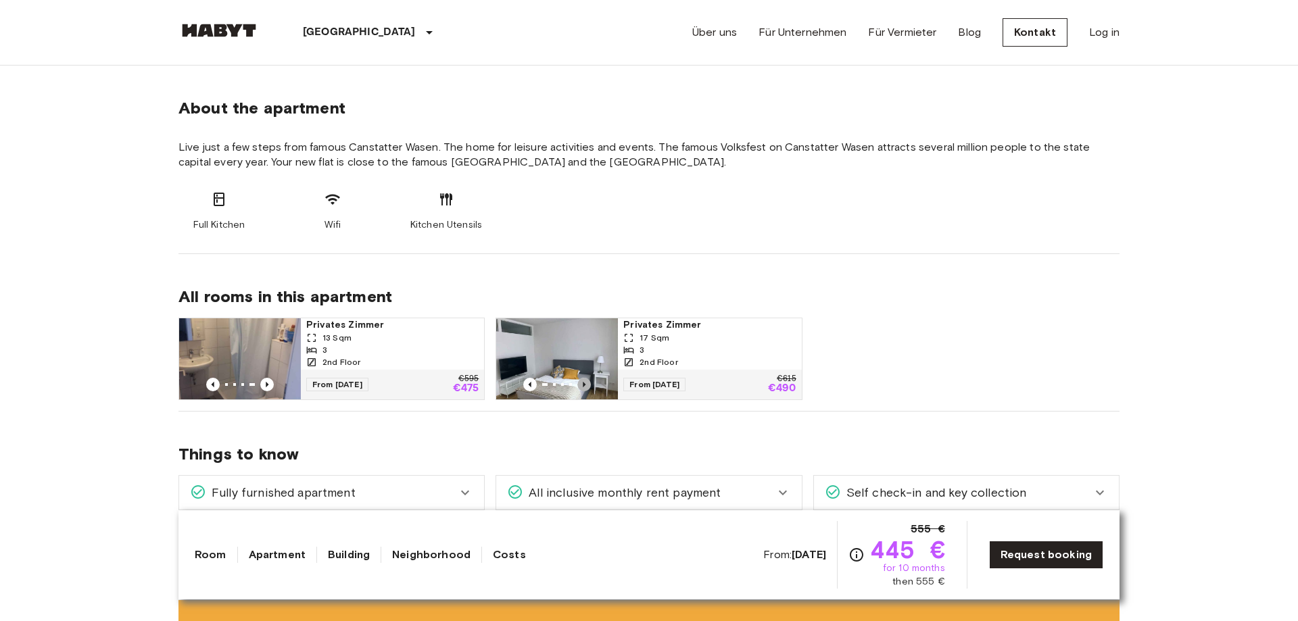
click at [582, 387] on icon "Previous image" at bounding box center [584, 385] width 14 height 14
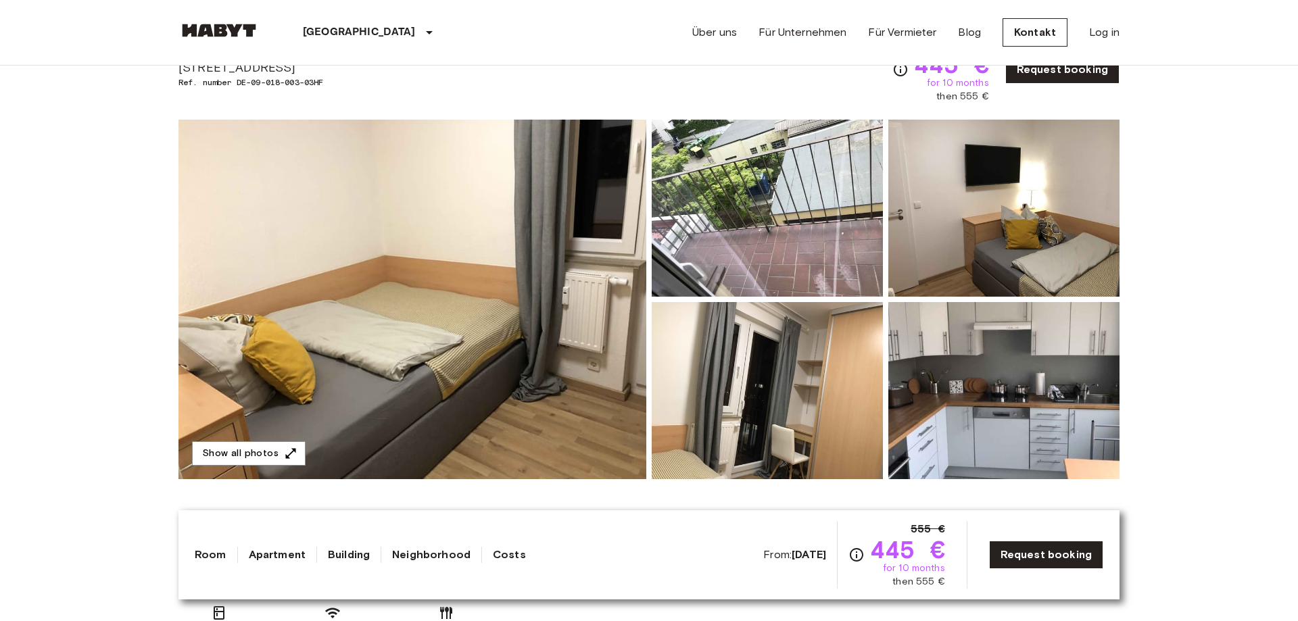
scroll to position [0, 0]
